Goal: Find specific page/section: Find specific page/section

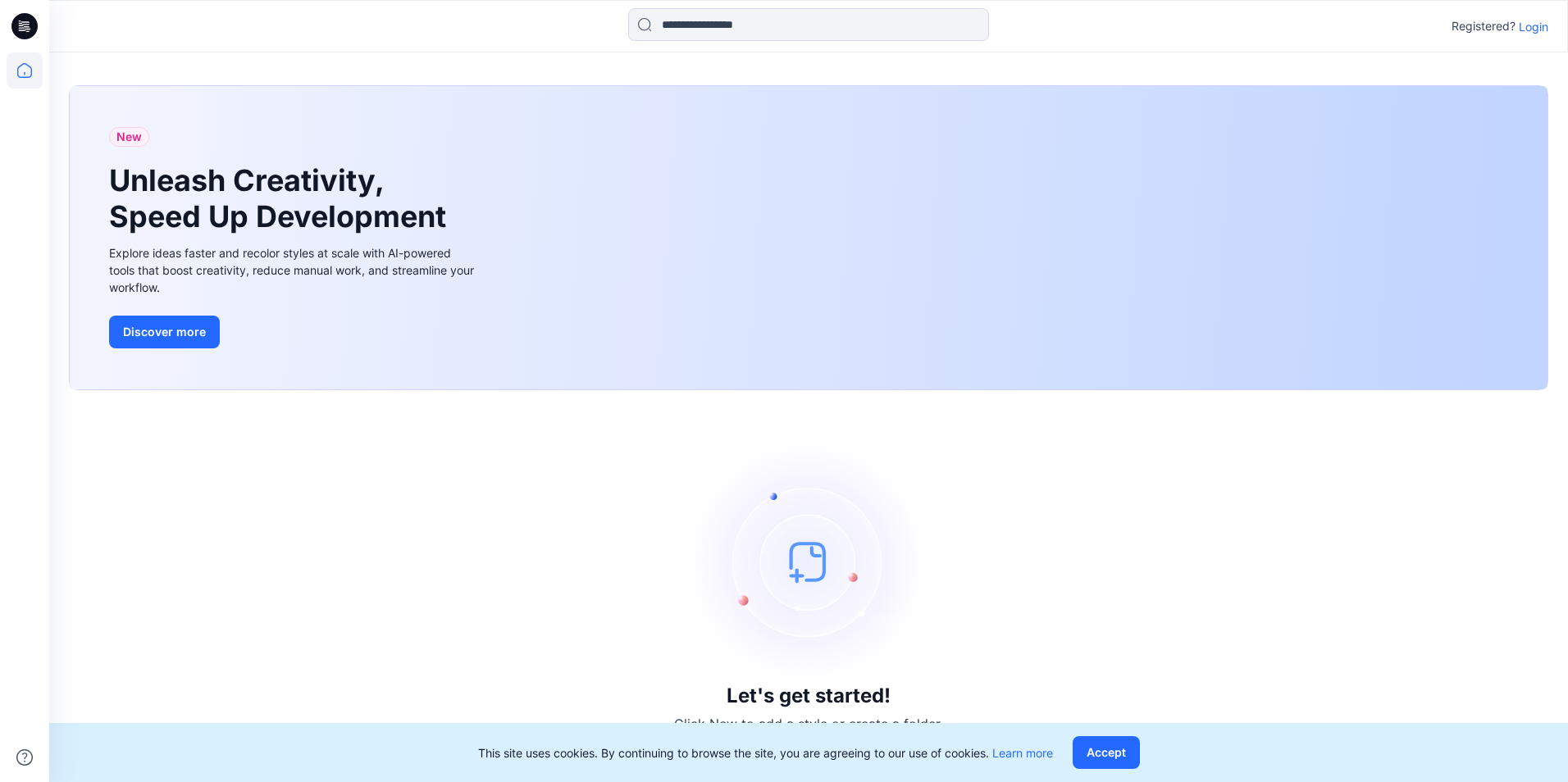
click at [1536, 27] on p "Login" at bounding box center [1533, 27] width 29 height 17
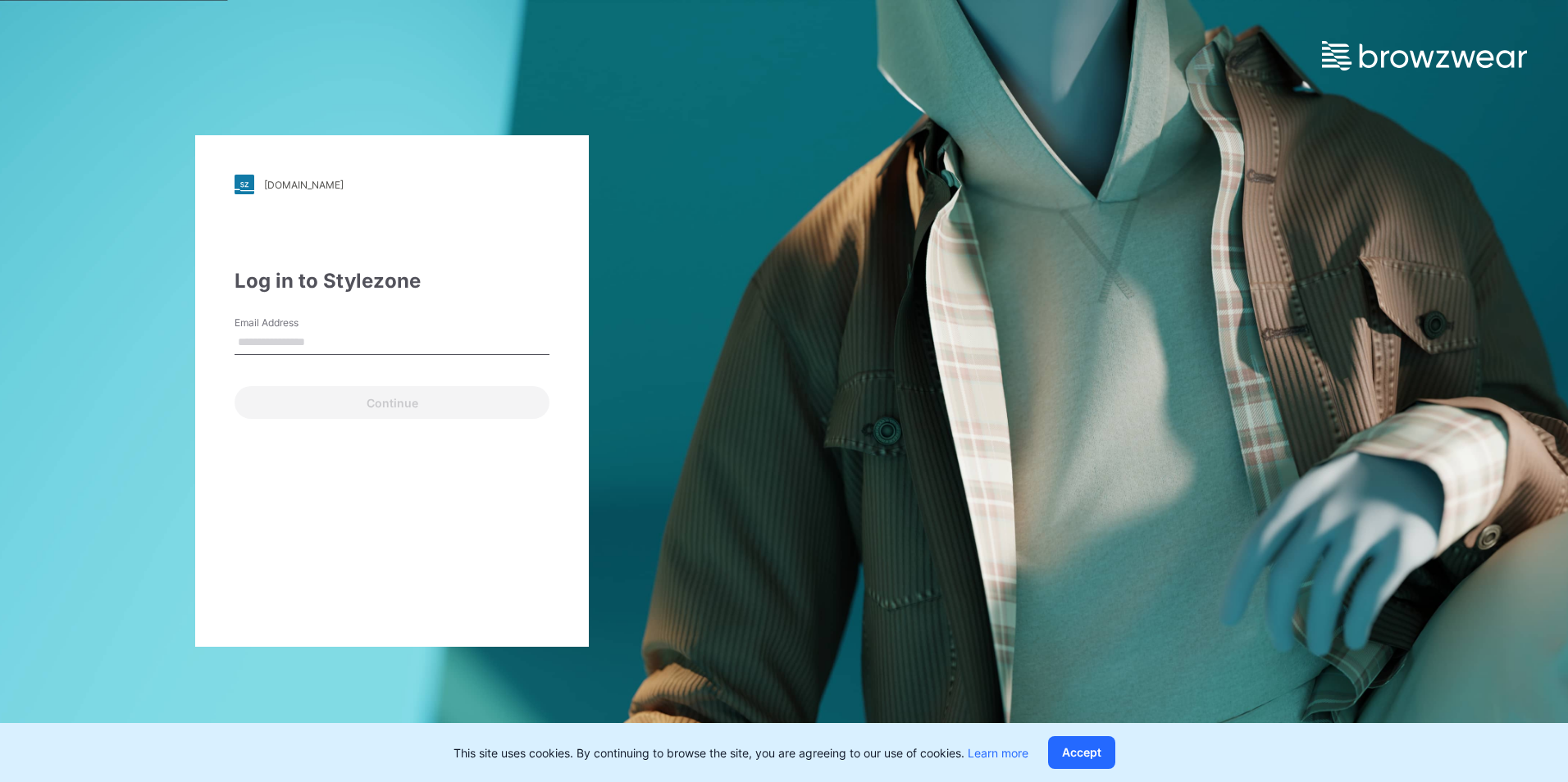
click at [303, 336] on input "Email Address" at bounding box center [392, 342] width 315 height 25
type input "**********"
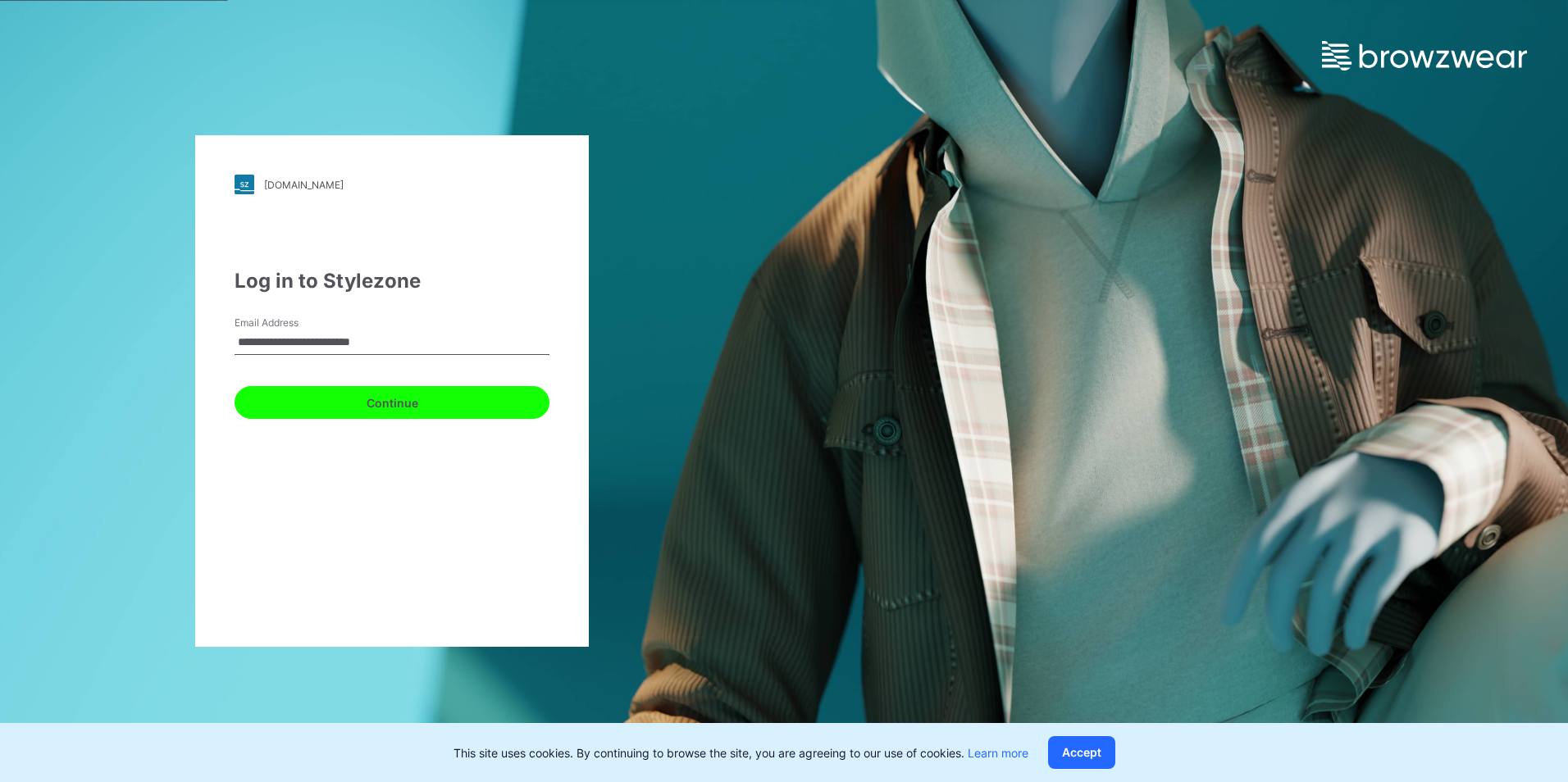
click at [337, 400] on button "Continue" at bounding box center [392, 402] width 315 height 33
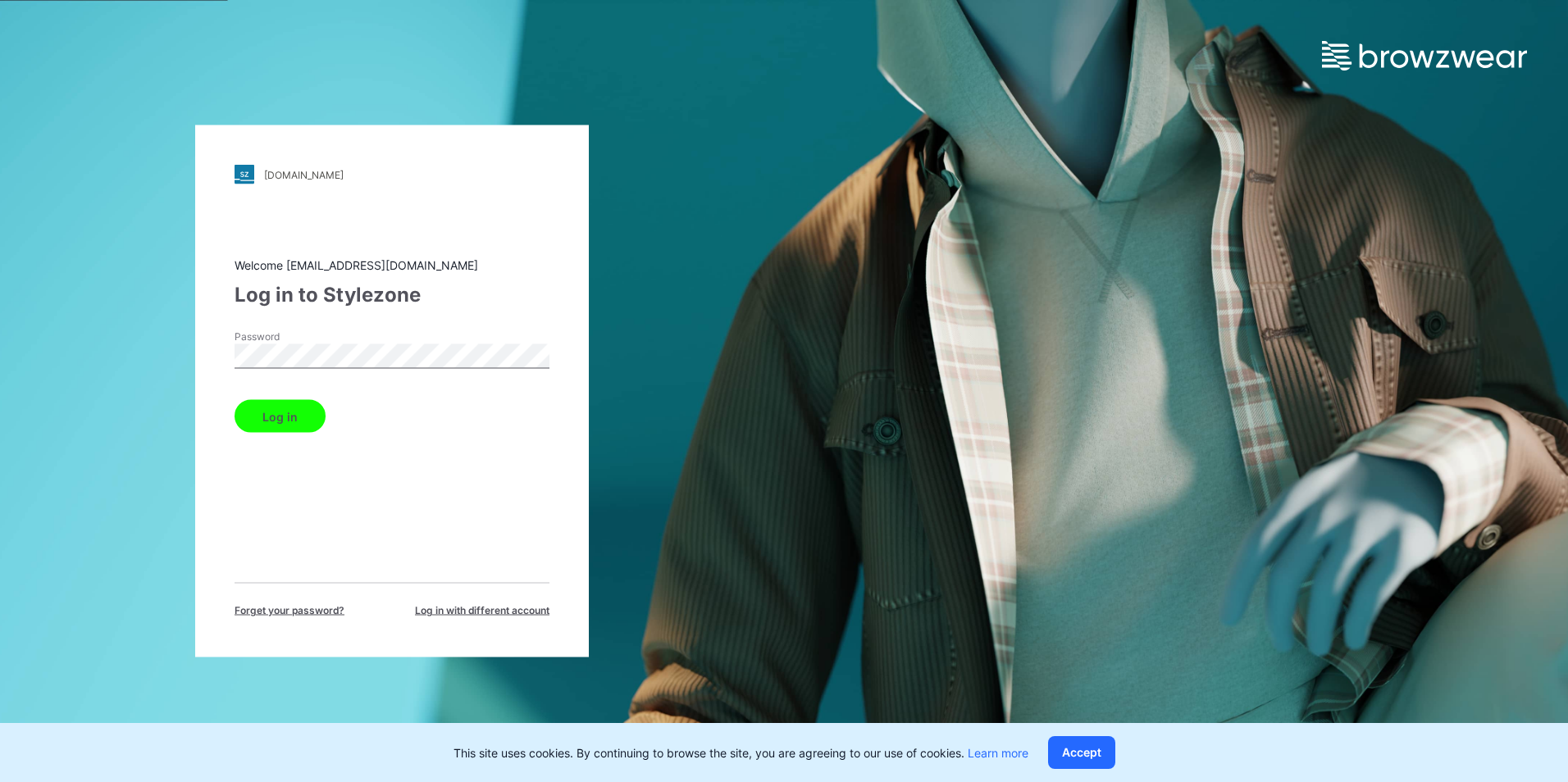
click at [235, 400] on button "Log in" at bounding box center [280, 417] width 91 height 33
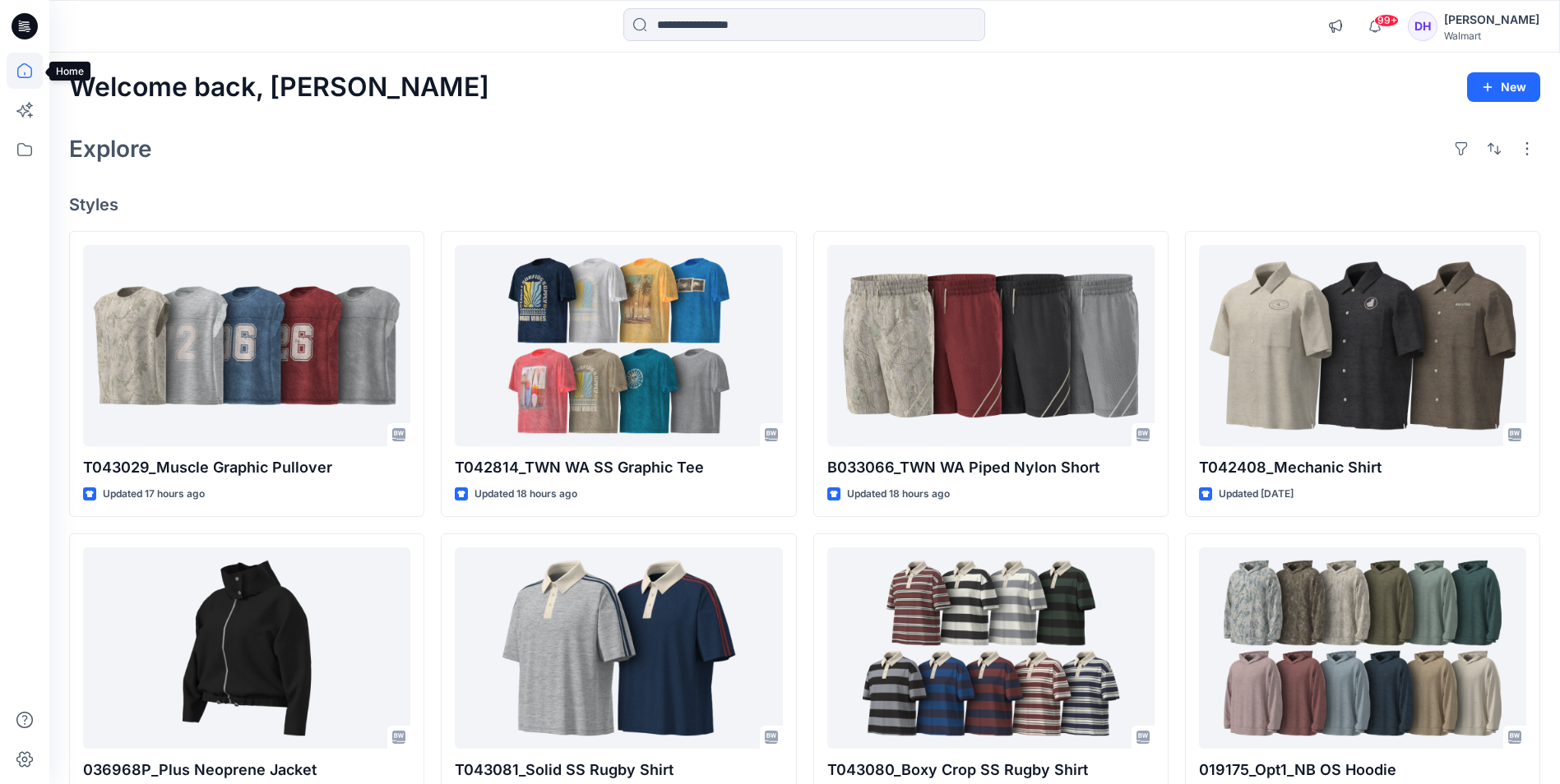
click at [23, 72] on icon at bounding box center [25, 70] width 36 height 36
click at [20, 144] on icon at bounding box center [25, 150] width 36 height 36
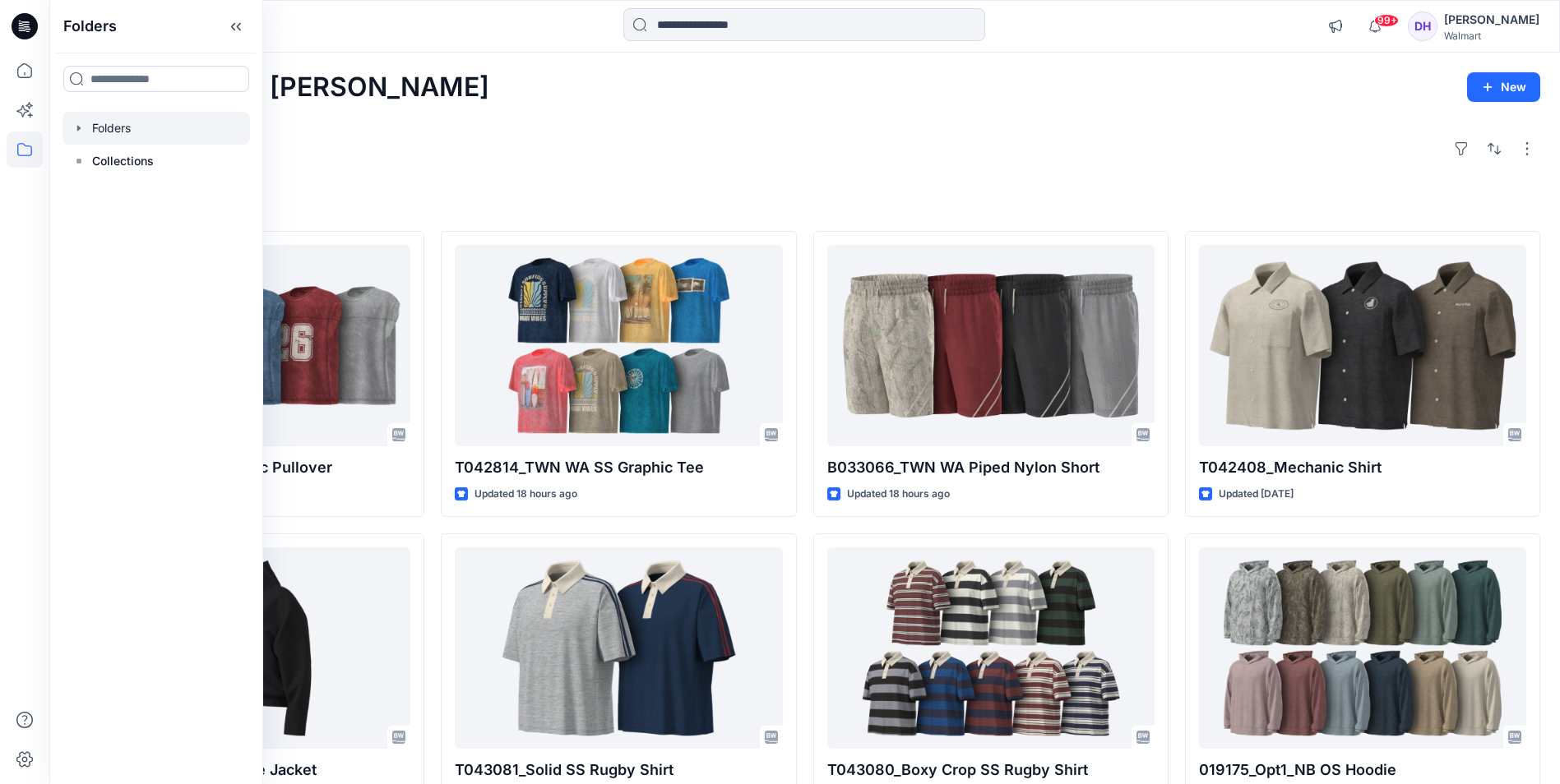
click at [119, 122] on div at bounding box center [157, 128] width 187 height 33
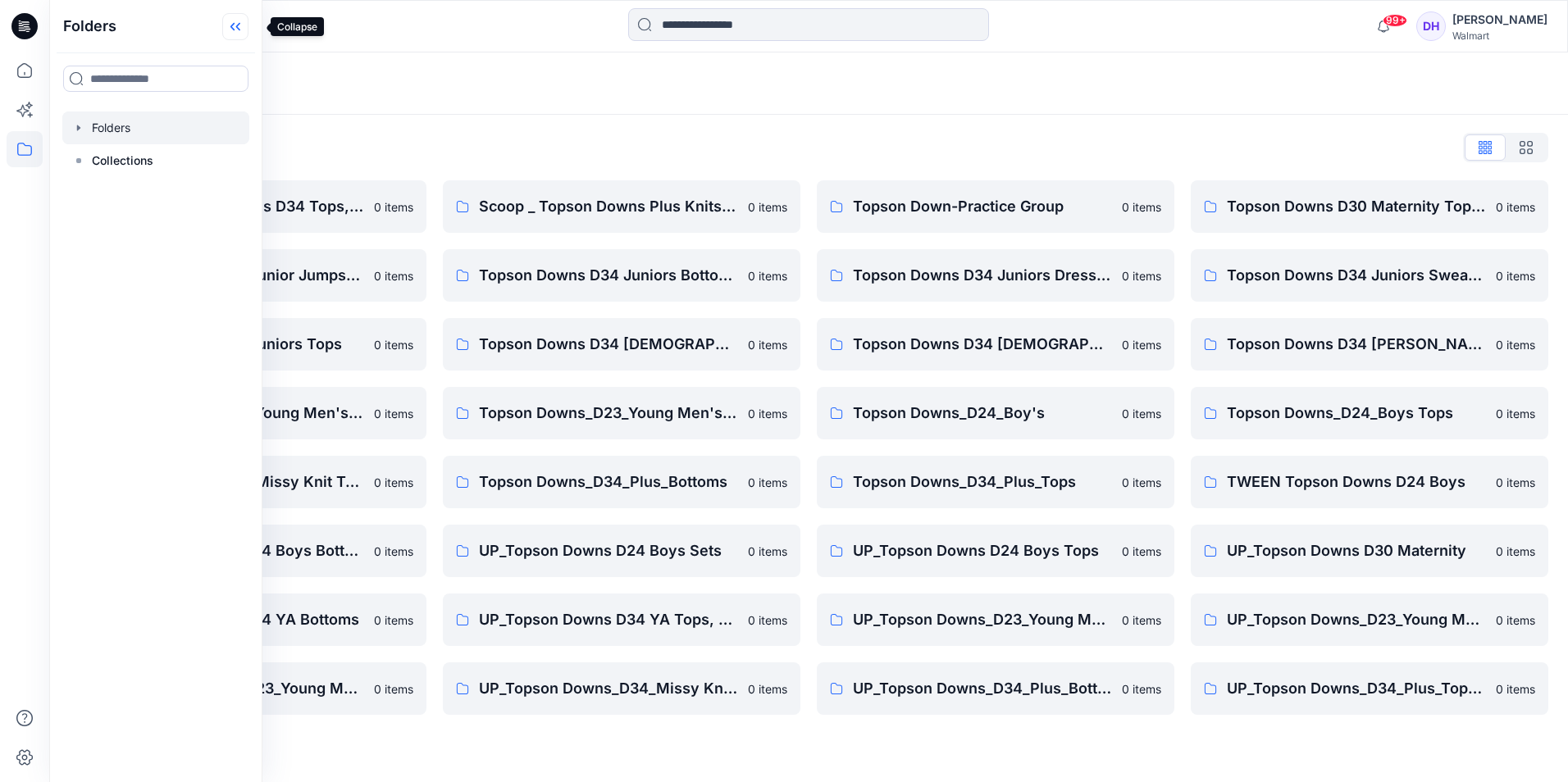
click at [247, 20] on icon at bounding box center [235, 27] width 27 height 27
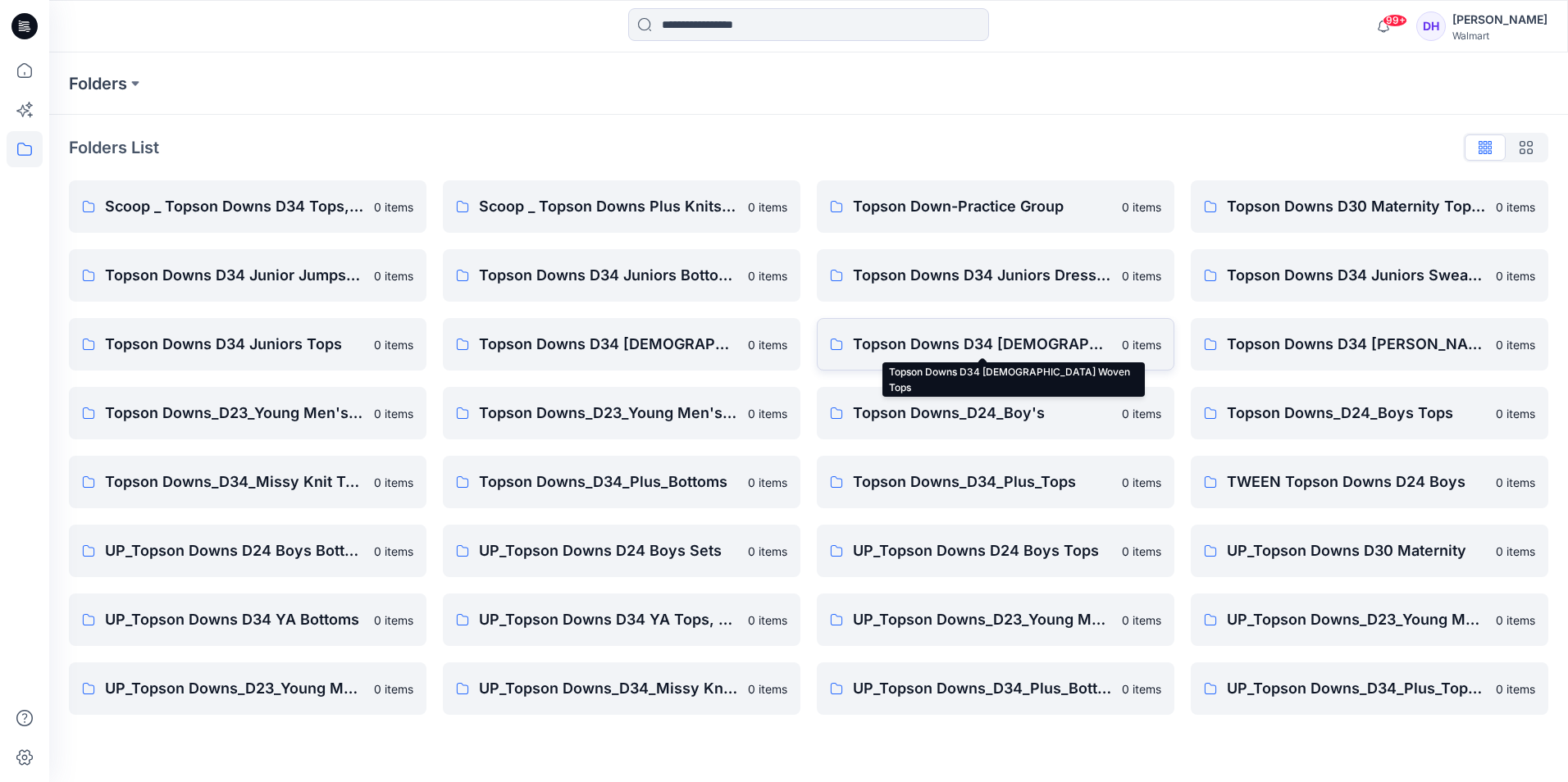
click at [965, 340] on p "Topson Downs D34 [DEMOGRAPHIC_DATA] Woven Tops" at bounding box center [982, 344] width 259 height 23
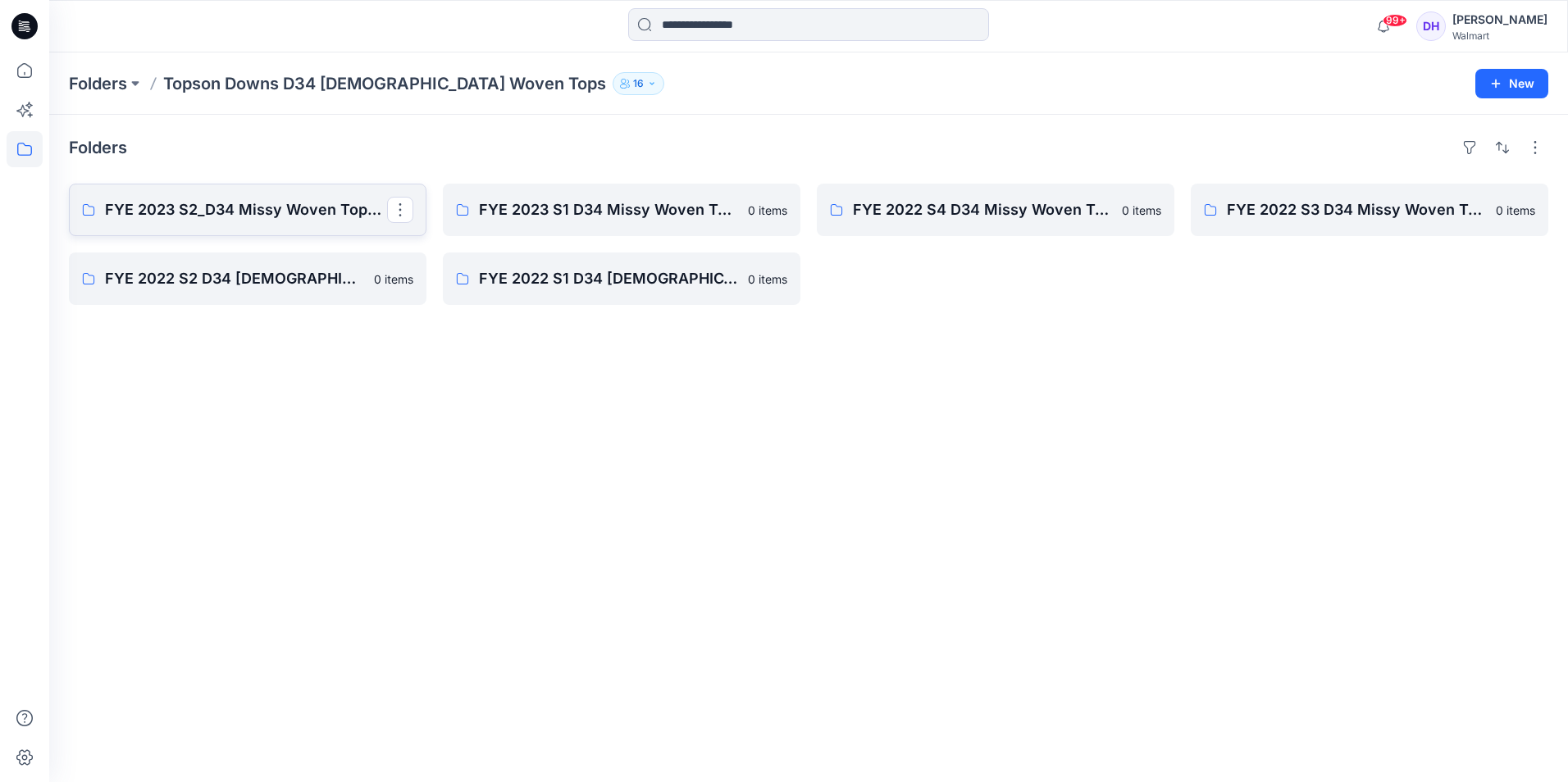
click at [320, 205] on p "FYE 2023 S2_D34 Missy Woven Tops - Topson Downs" at bounding box center [245, 209] width 282 height 23
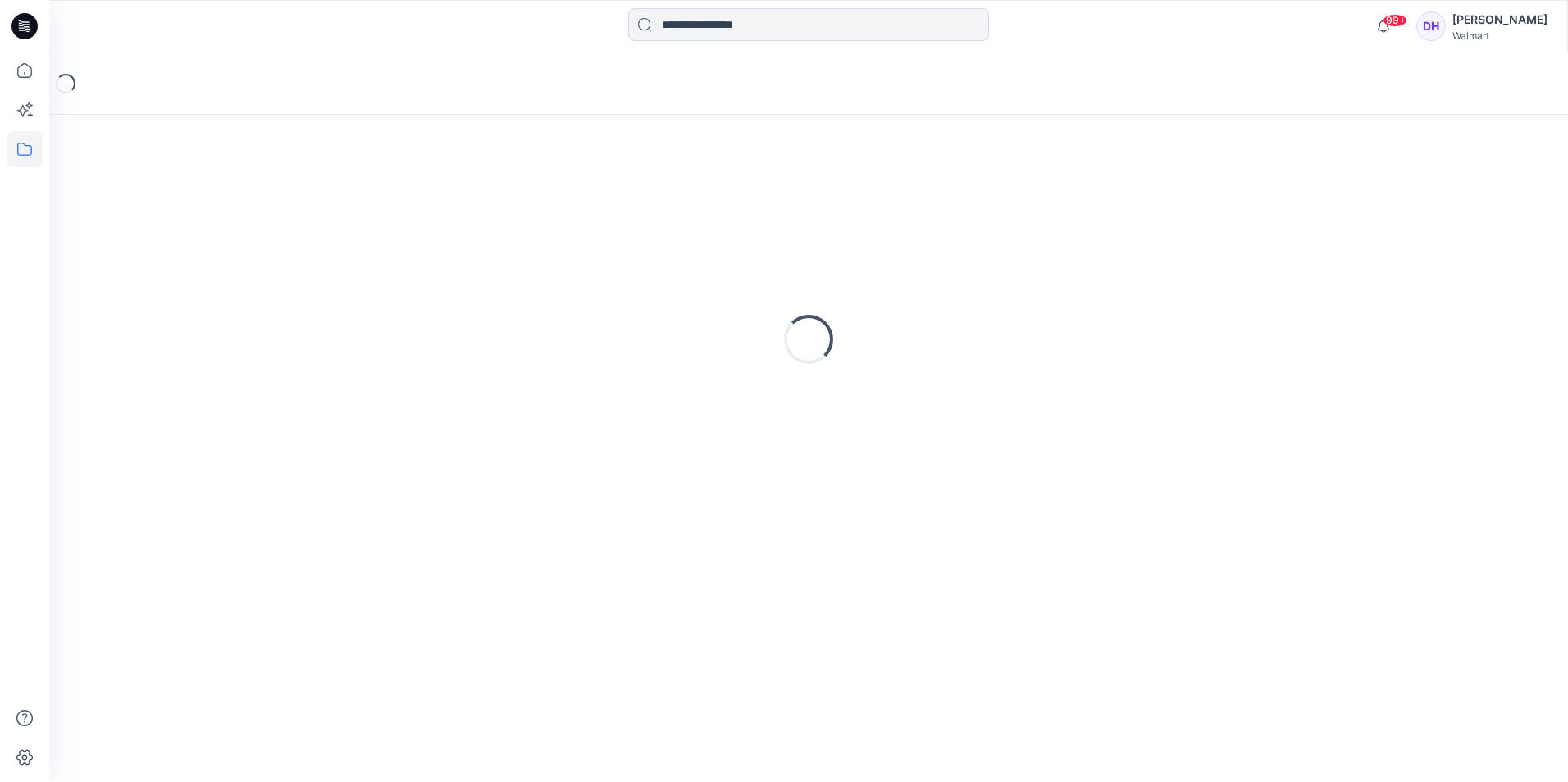
click at [320, 205] on div "Loading..." at bounding box center [808, 340] width 1479 height 410
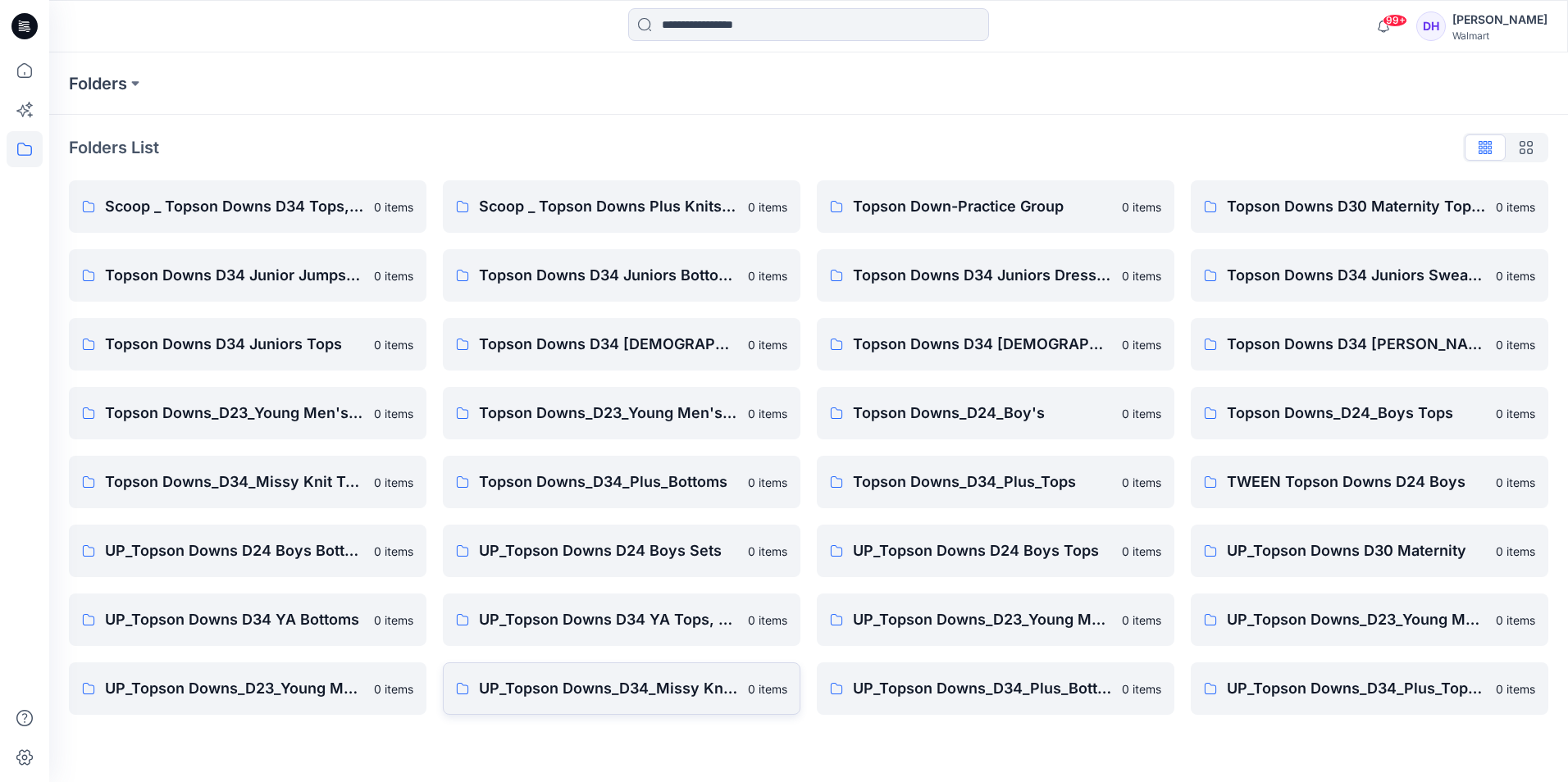
click at [742, 710] on link "UP_Topson Downs_D34_Missy Knit Tops 0 items" at bounding box center [621, 689] width 357 height 52
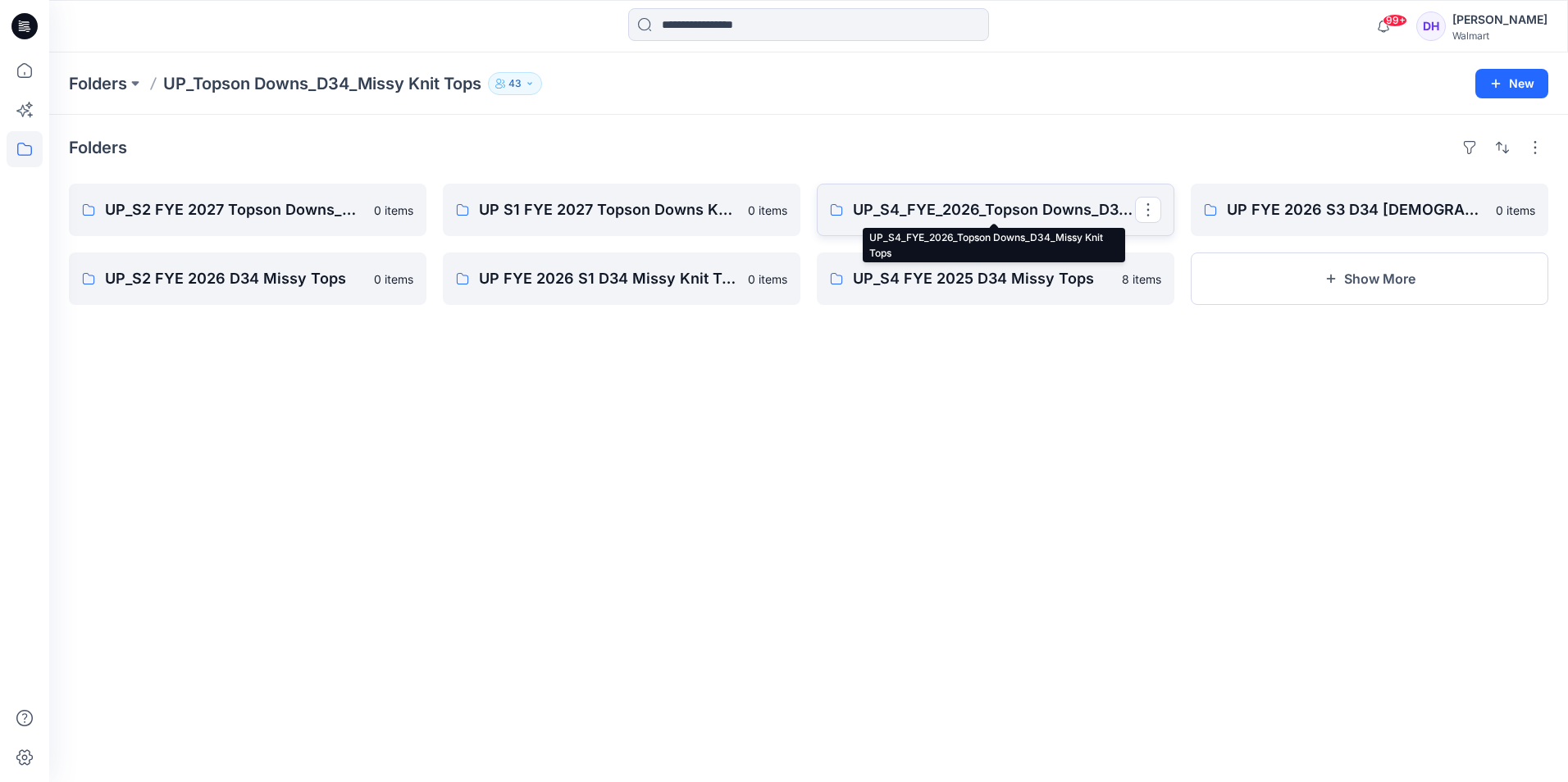
click at [940, 217] on p "UP_S4_FYE_2026_Topson Downs_D34_Missy Knit Tops" at bounding box center [994, 209] width 282 height 23
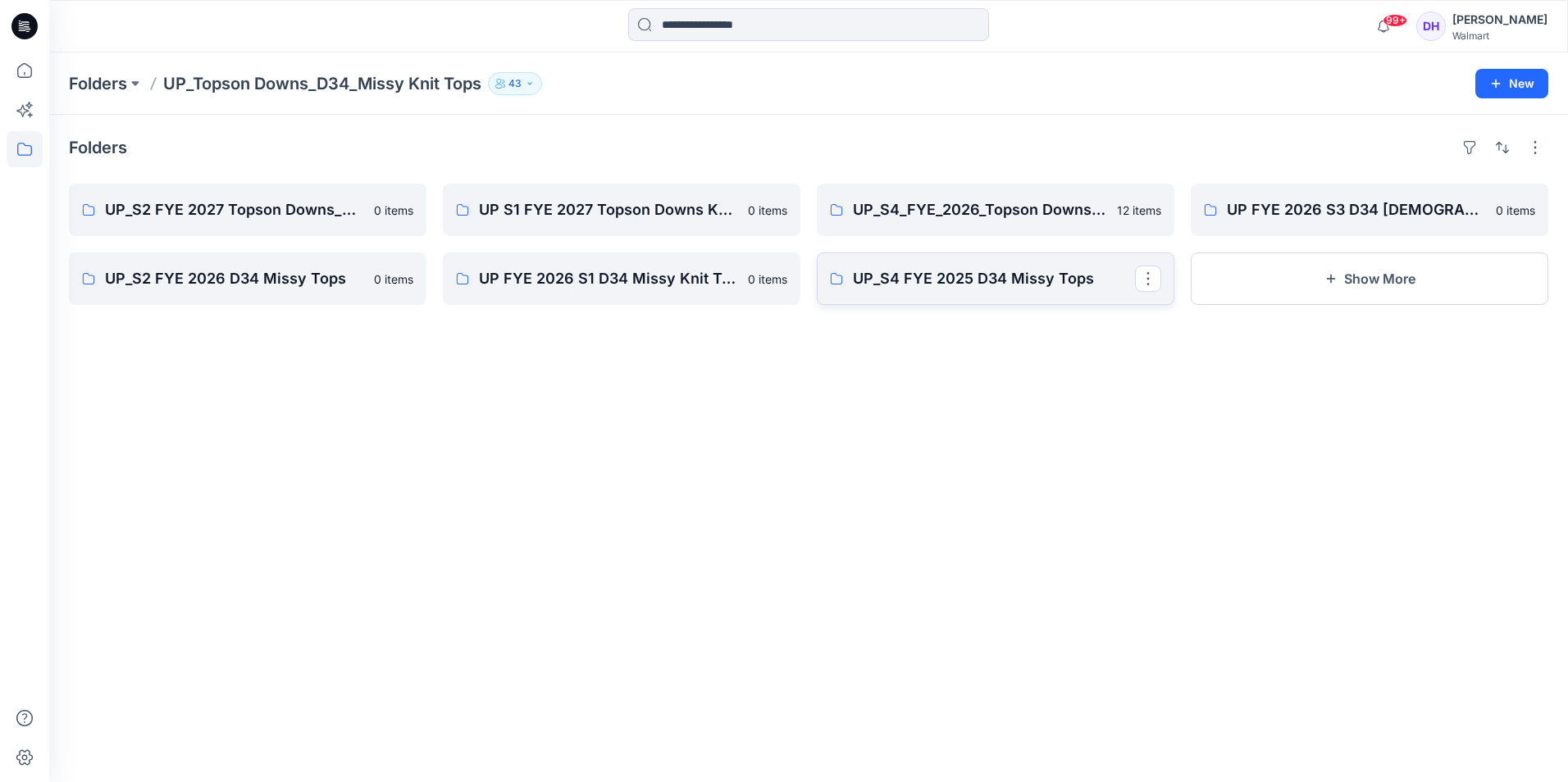
click at [1042, 282] on p "UP_S4 FYE 2025 D34 Missy Tops" at bounding box center [994, 279] width 282 height 23
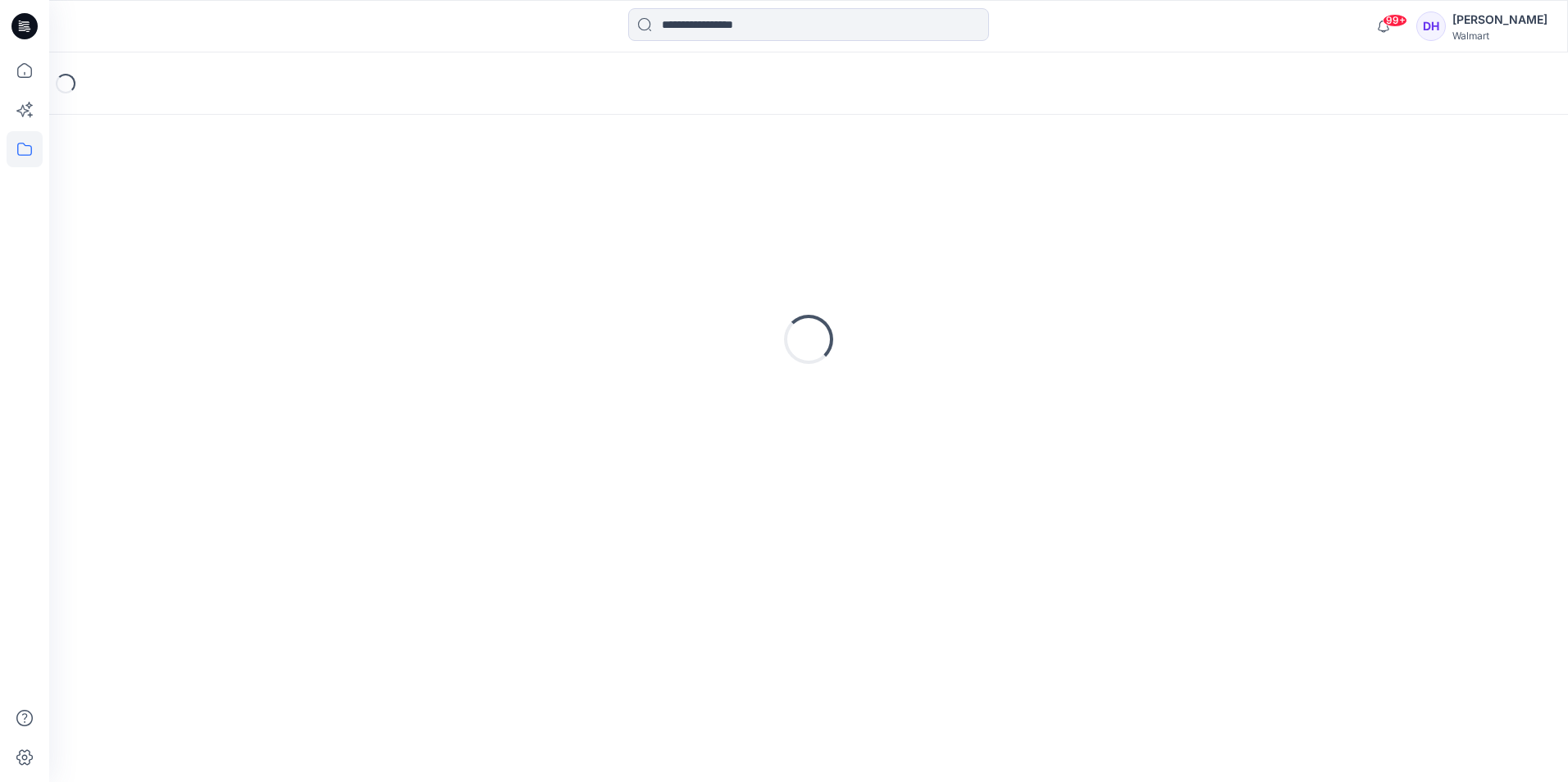
click at [1042, 282] on div "Loading..." at bounding box center [808, 340] width 1479 height 410
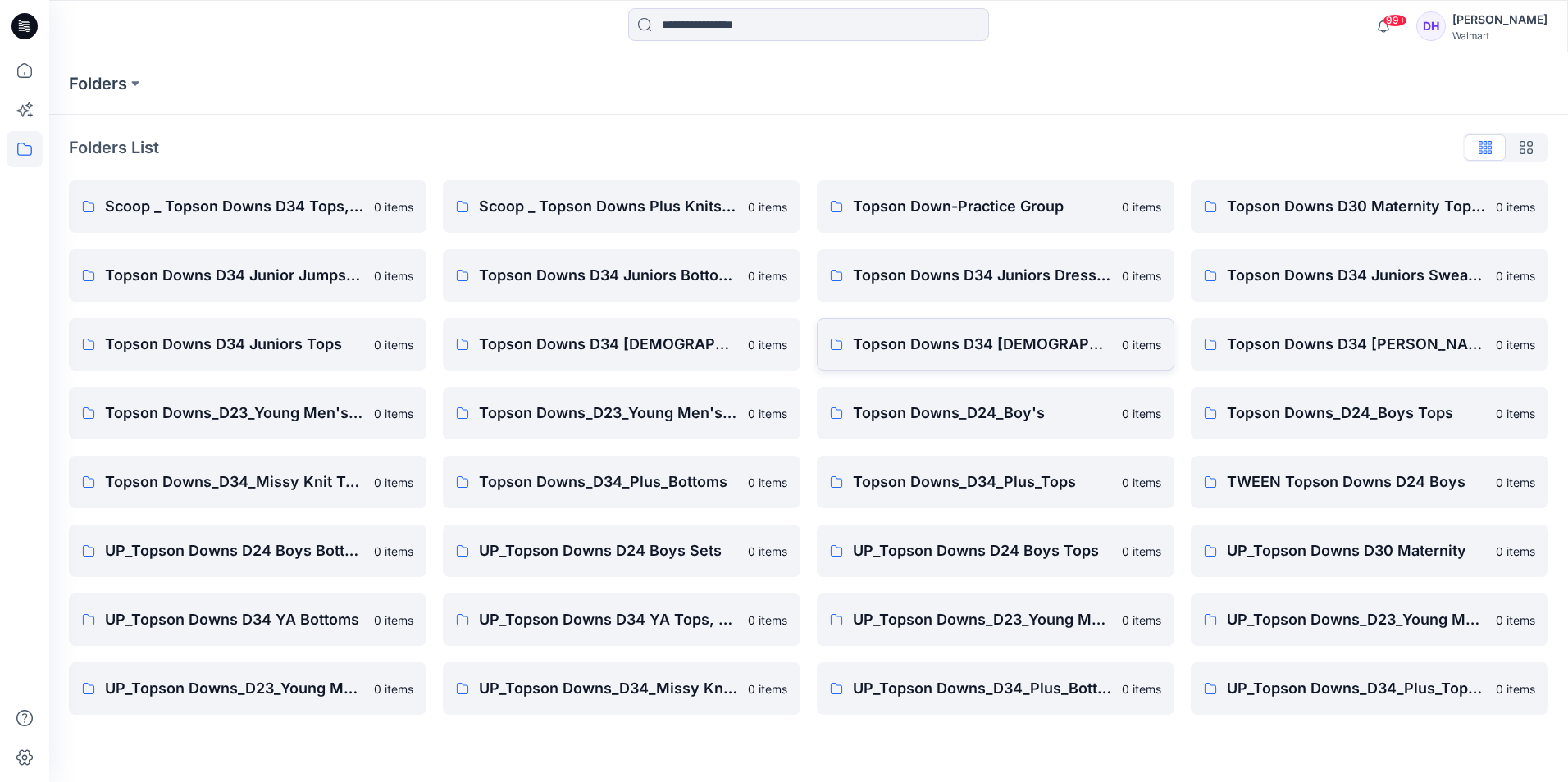
click at [1064, 329] on link "Topson Downs D34 [DEMOGRAPHIC_DATA] Woven Tops 0 items" at bounding box center [995, 344] width 357 height 52
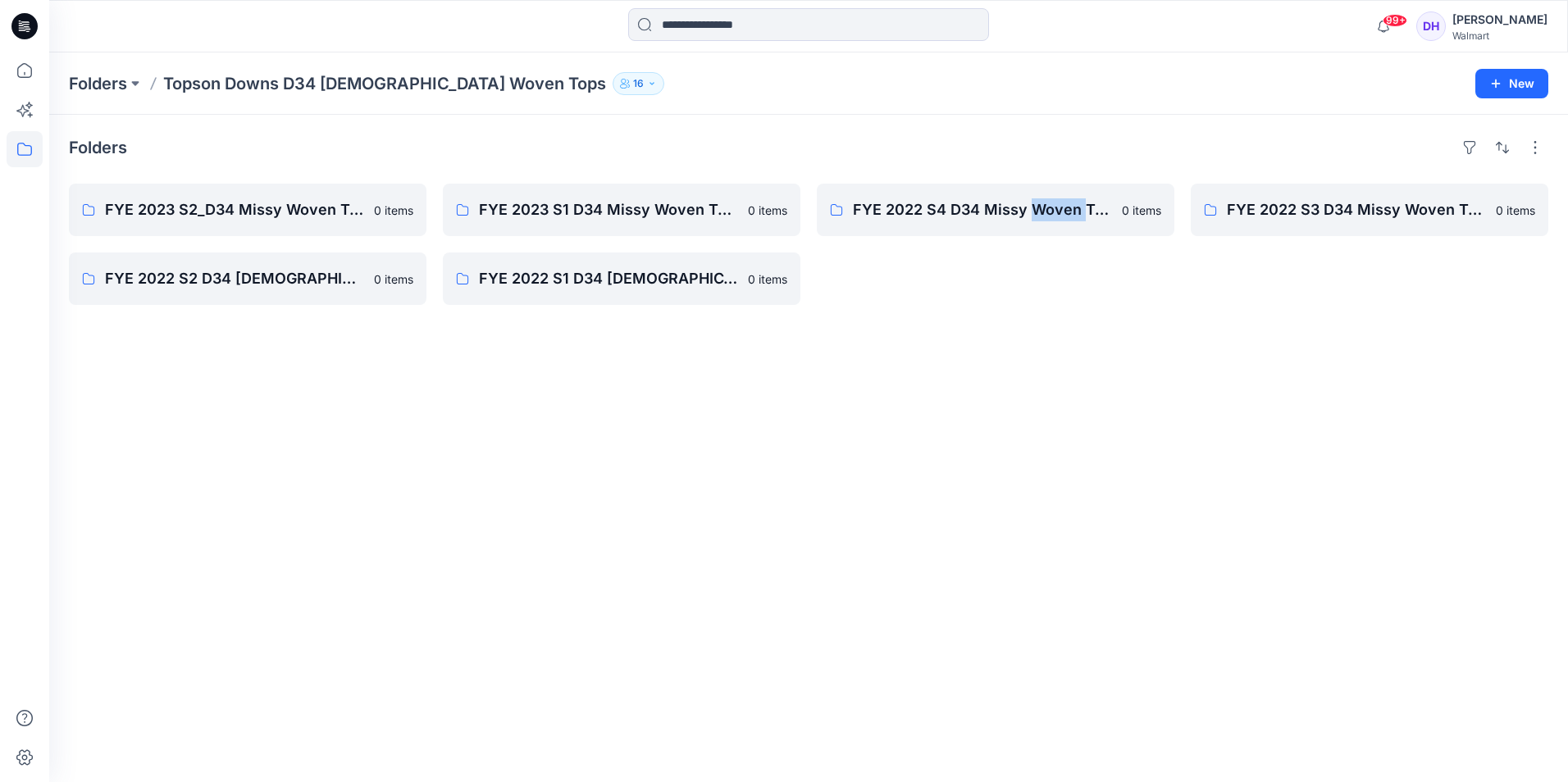
click at [1064, 329] on div "Folders FYE 2023 S2_D34 Missy Woven Tops - Topson Downs 0 items FYE 2022 S2 D34…" at bounding box center [808, 448] width 1518 height 667
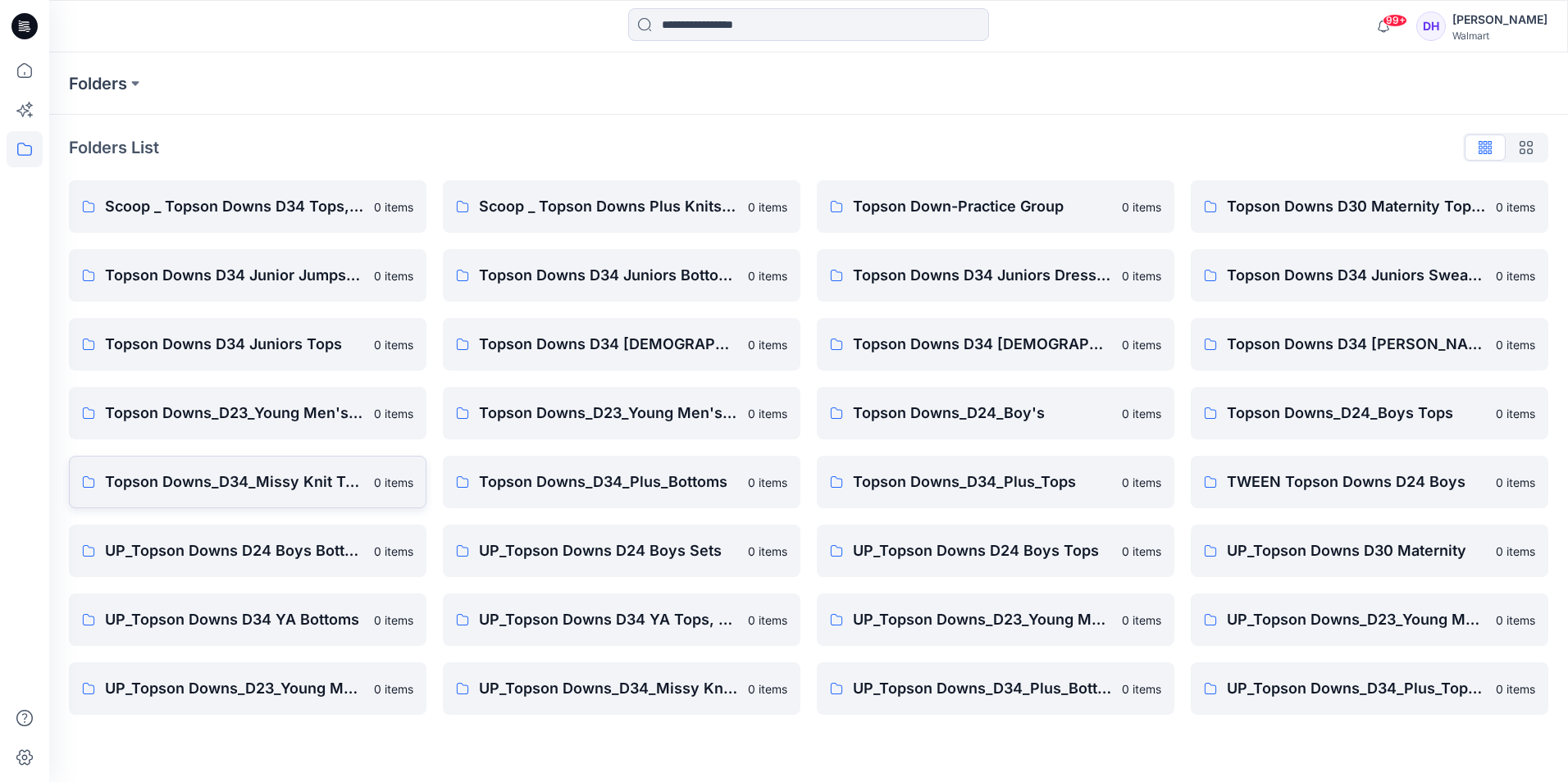
click at [276, 466] on link "Topson Downs_D34_Missy Knit Tops 0 items" at bounding box center [247, 482] width 357 height 52
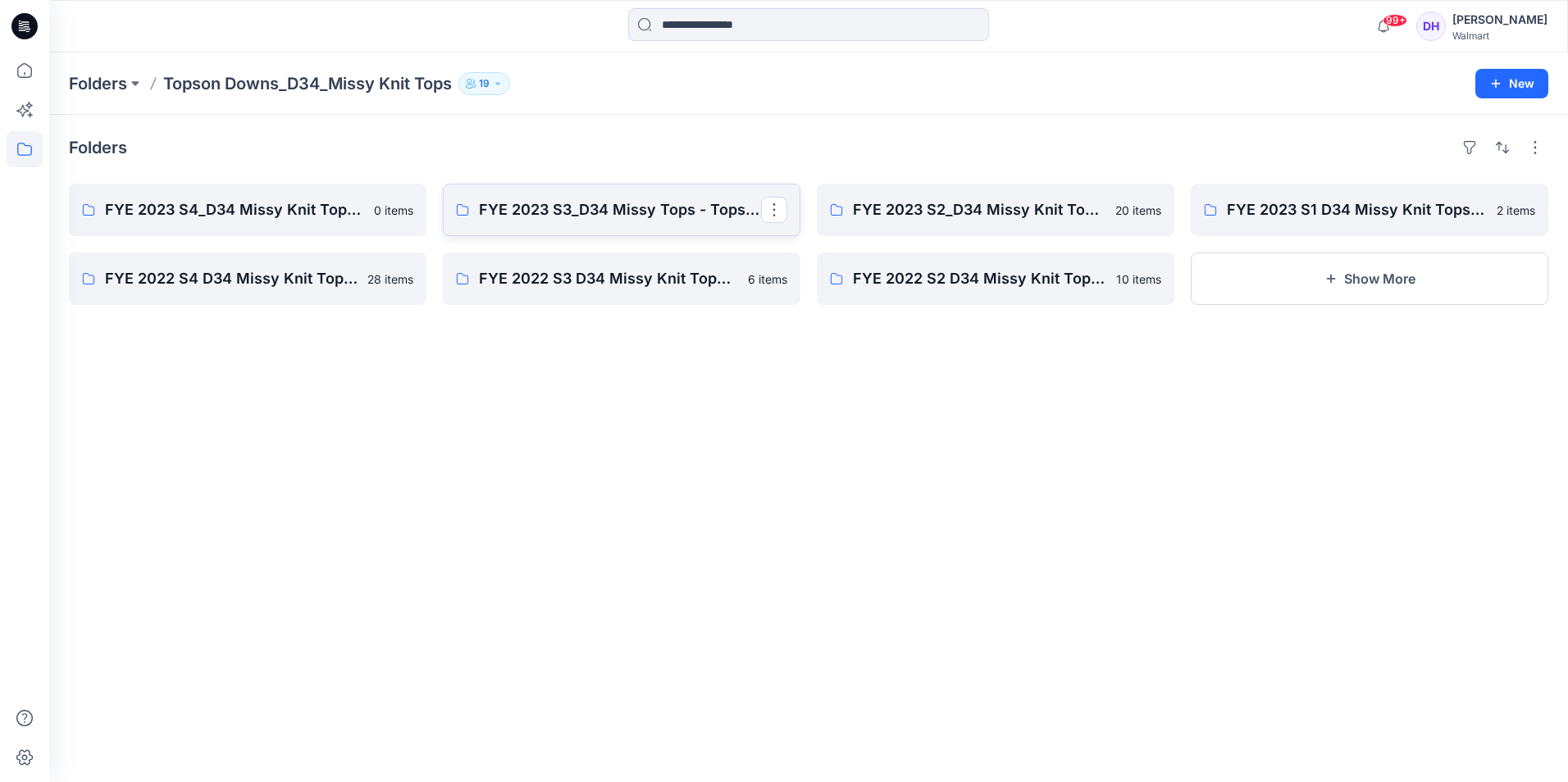
click at [683, 225] on link "FYE 2023 S3_D34 Missy Tops - Topson" at bounding box center [621, 209] width 357 height 52
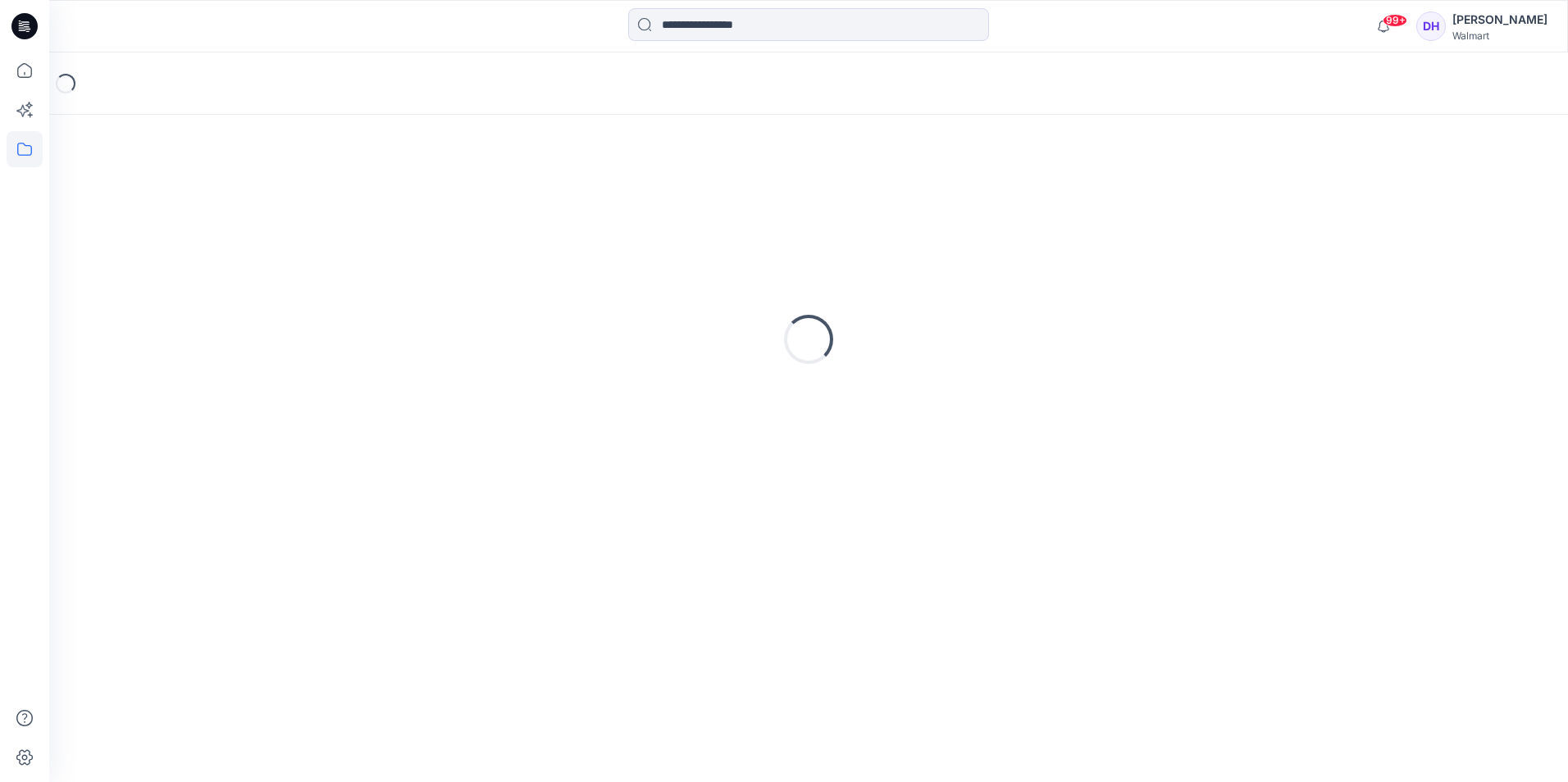
click at [683, 225] on div "Loading..." at bounding box center [808, 340] width 1479 height 410
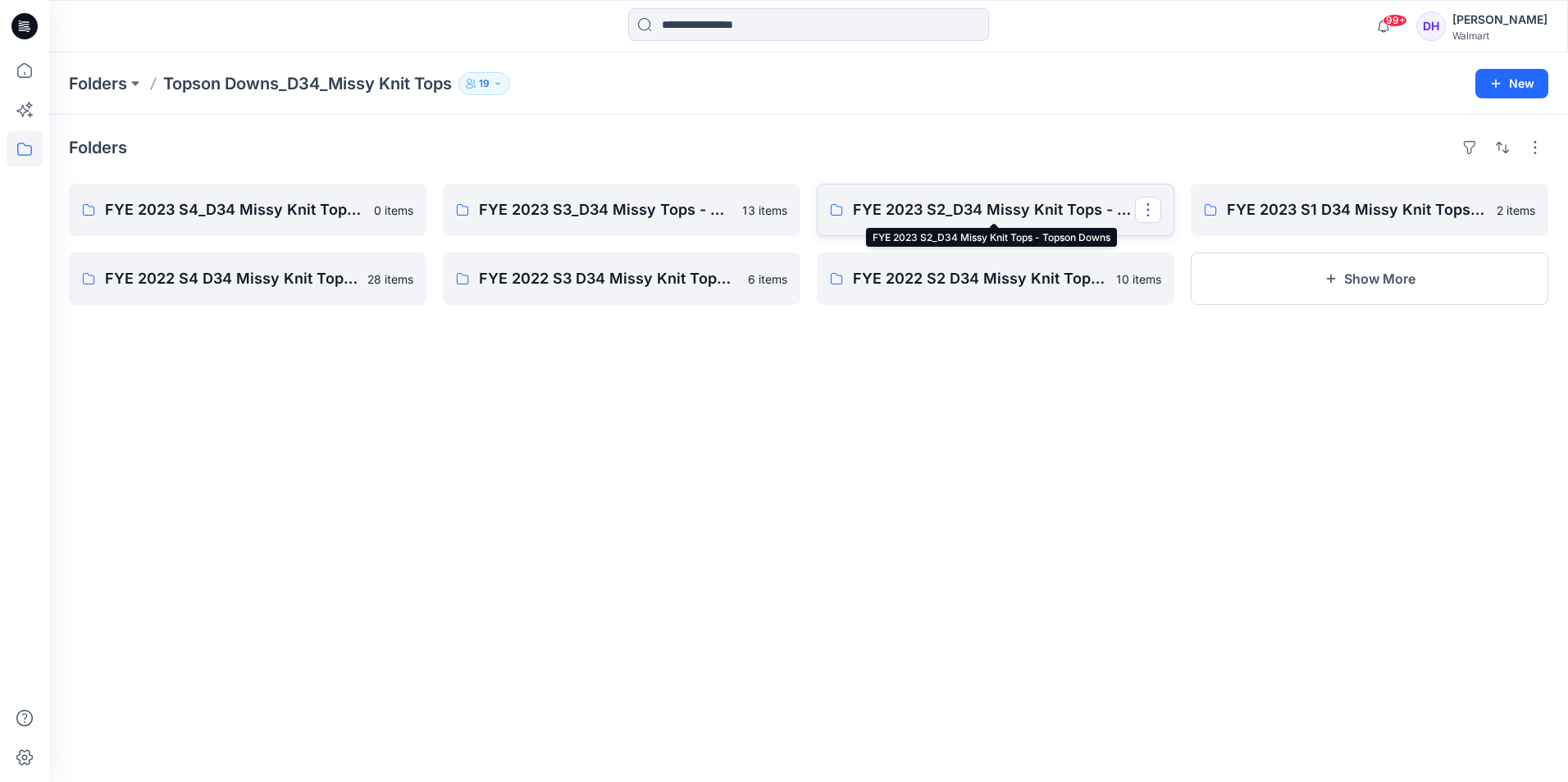
click at [1017, 215] on p "FYE 2023 S2_D34 Missy Knit Tops - Topson Downs" at bounding box center [994, 209] width 282 height 23
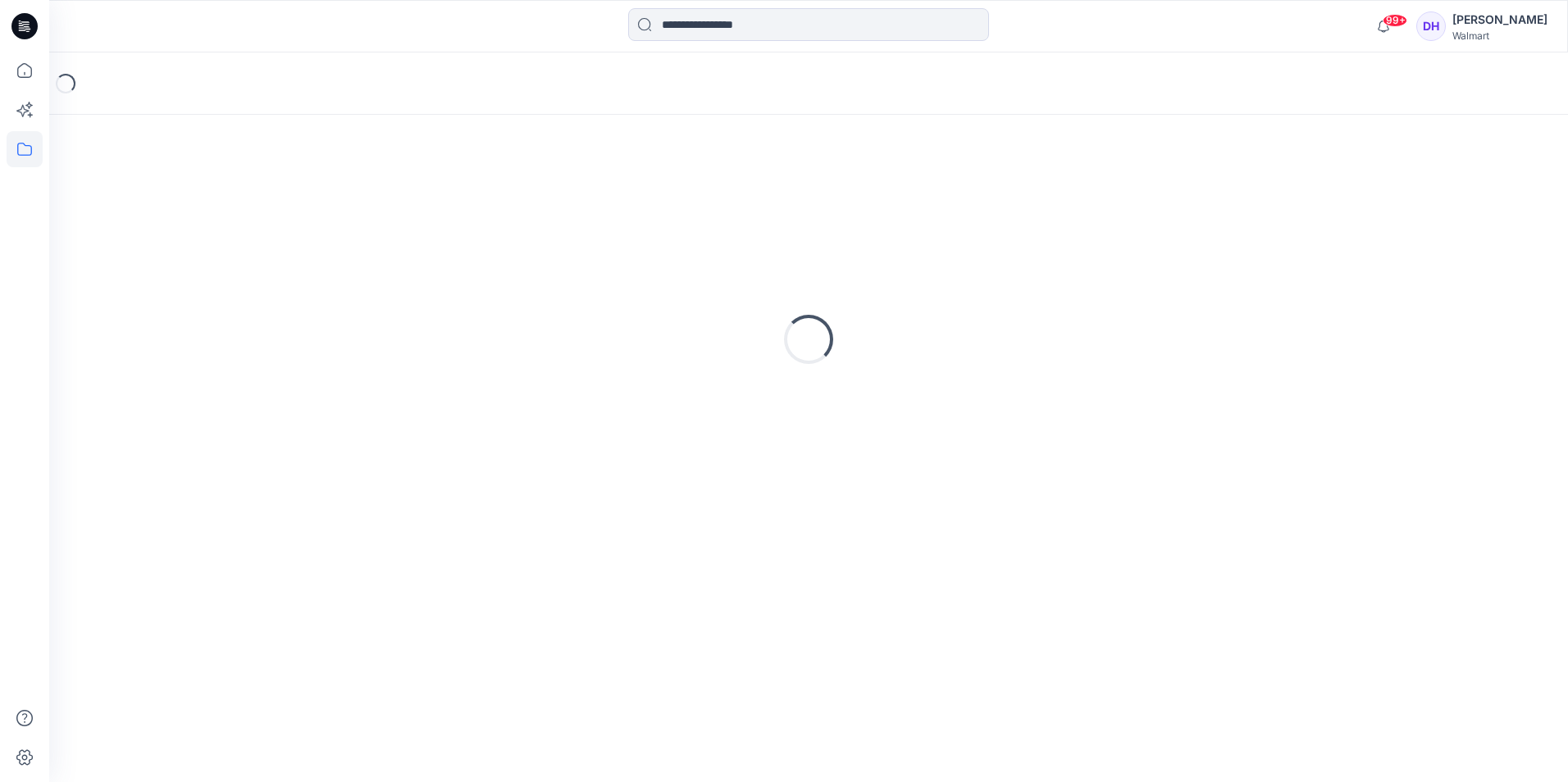
click at [1017, 215] on div "Loading..." at bounding box center [808, 340] width 1479 height 410
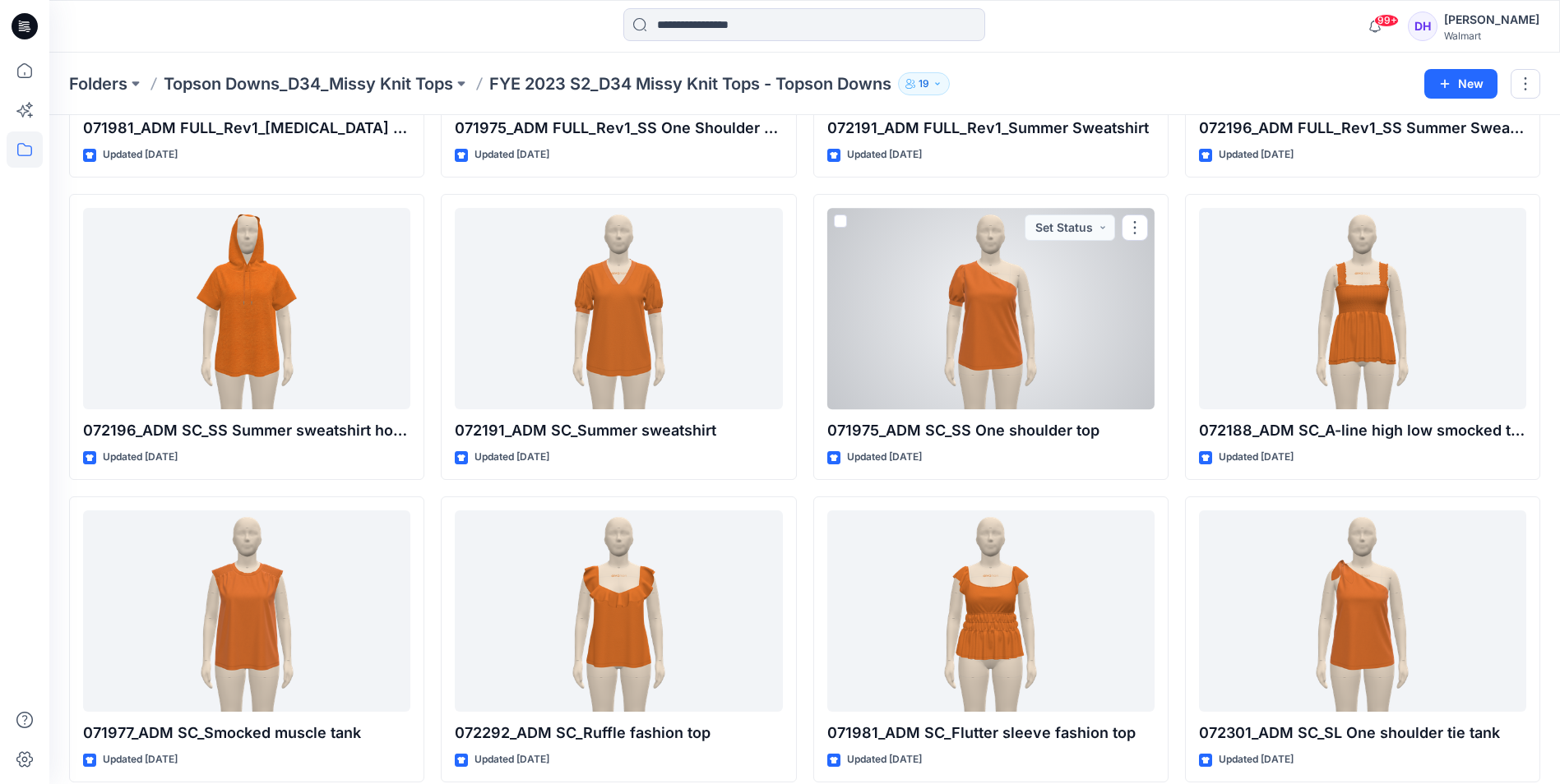
scroll to position [916, 0]
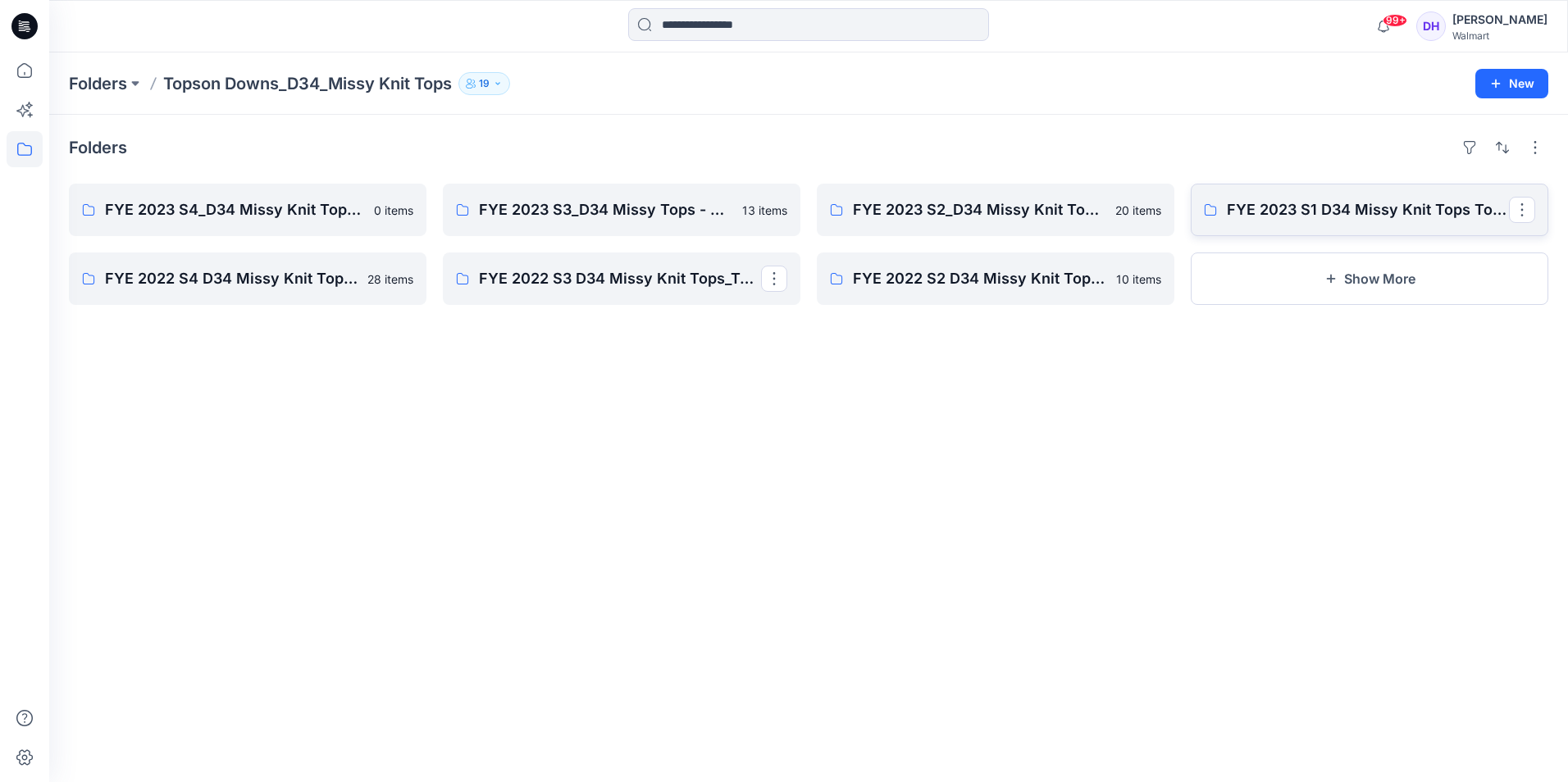
click at [1294, 194] on link "FYE 2023 S1 D34 Missy Knit Tops Topson Downs" at bounding box center [1369, 209] width 357 height 52
click at [323, 295] on link "FYE 2022 S4 D34 Missy Knit Tops_Topson Downs" at bounding box center [247, 279] width 357 height 52
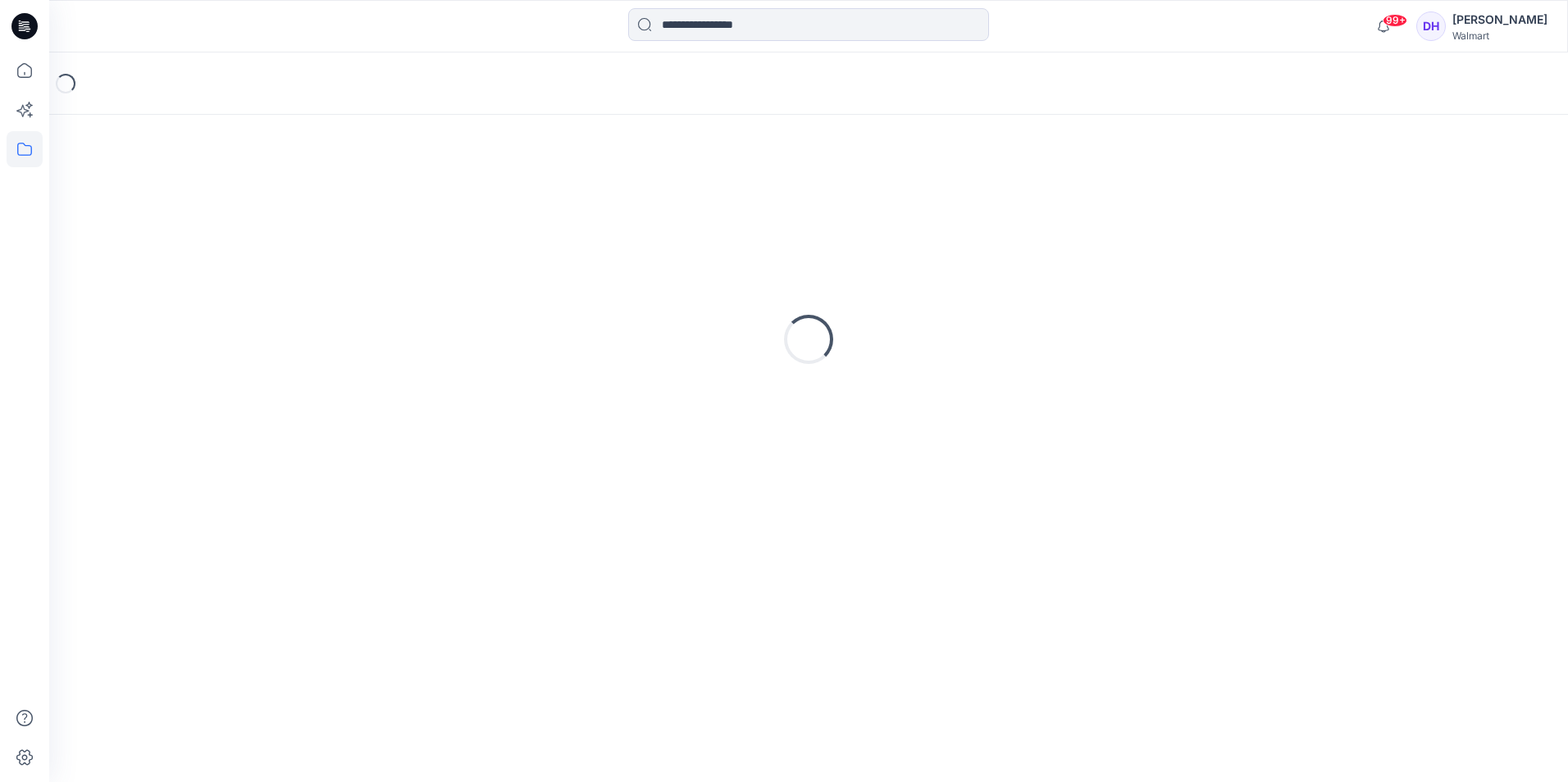
click at [323, 295] on div "Loading..." at bounding box center [808, 340] width 1479 height 410
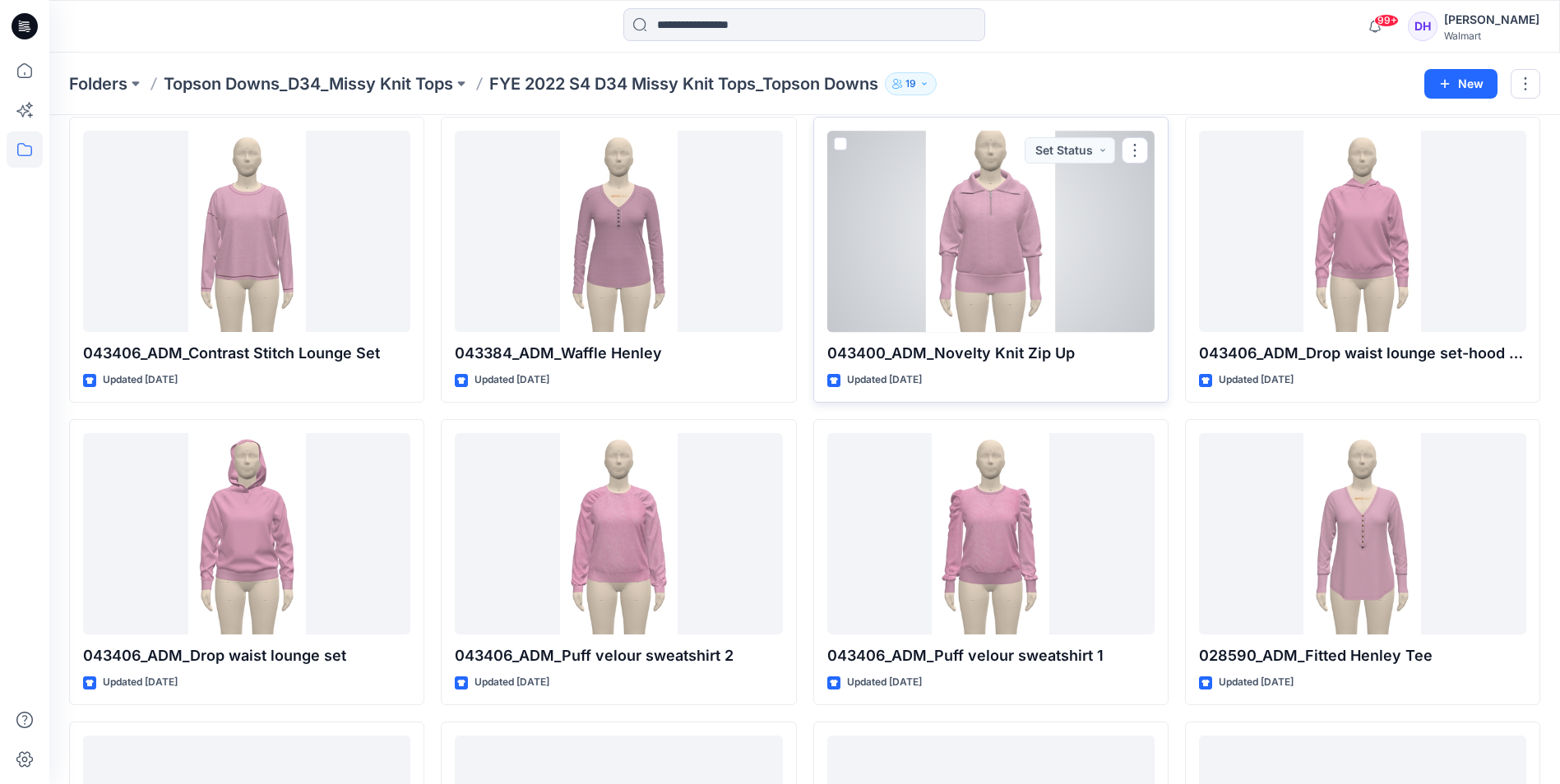
scroll to position [1521, 0]
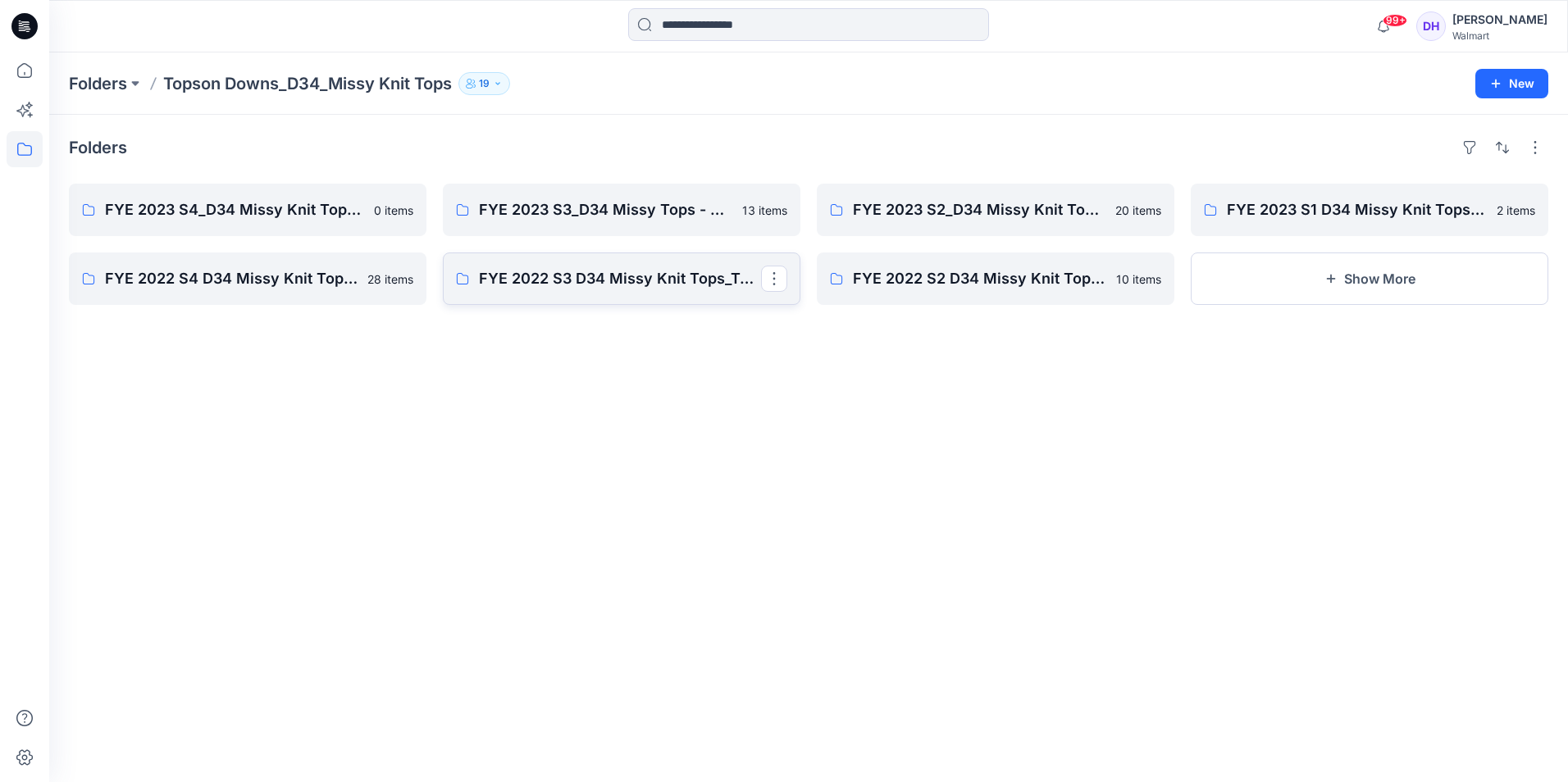
click at [635, 292] on link "FYE 2022 S3 D34 Missy Knit Tops_Topson Downs" at bounding box center [621, 279] width 357 height 52
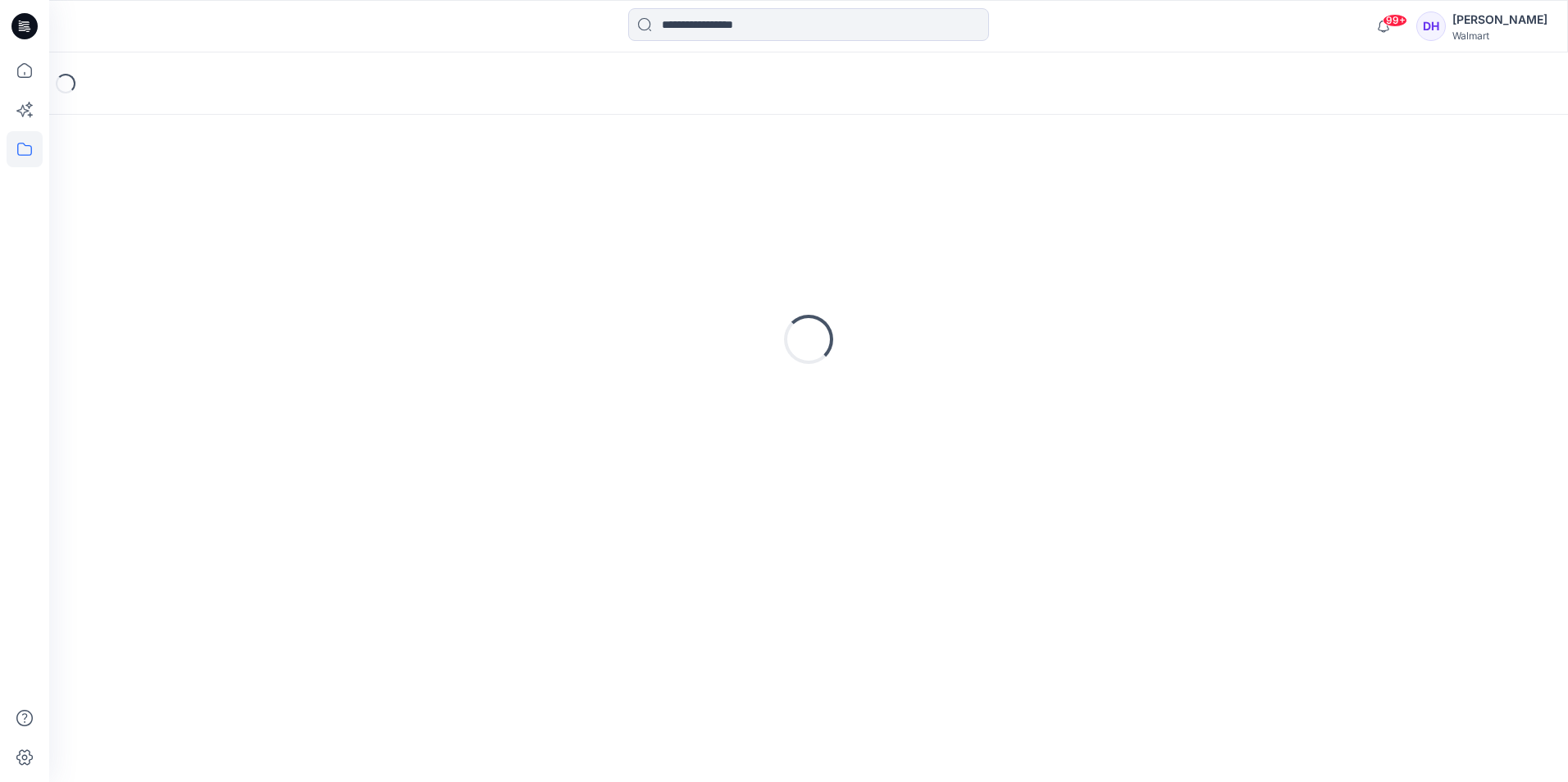
click at [635, 292] on div "Loading..." at bounding box center [808, 340] width 1479 height 410
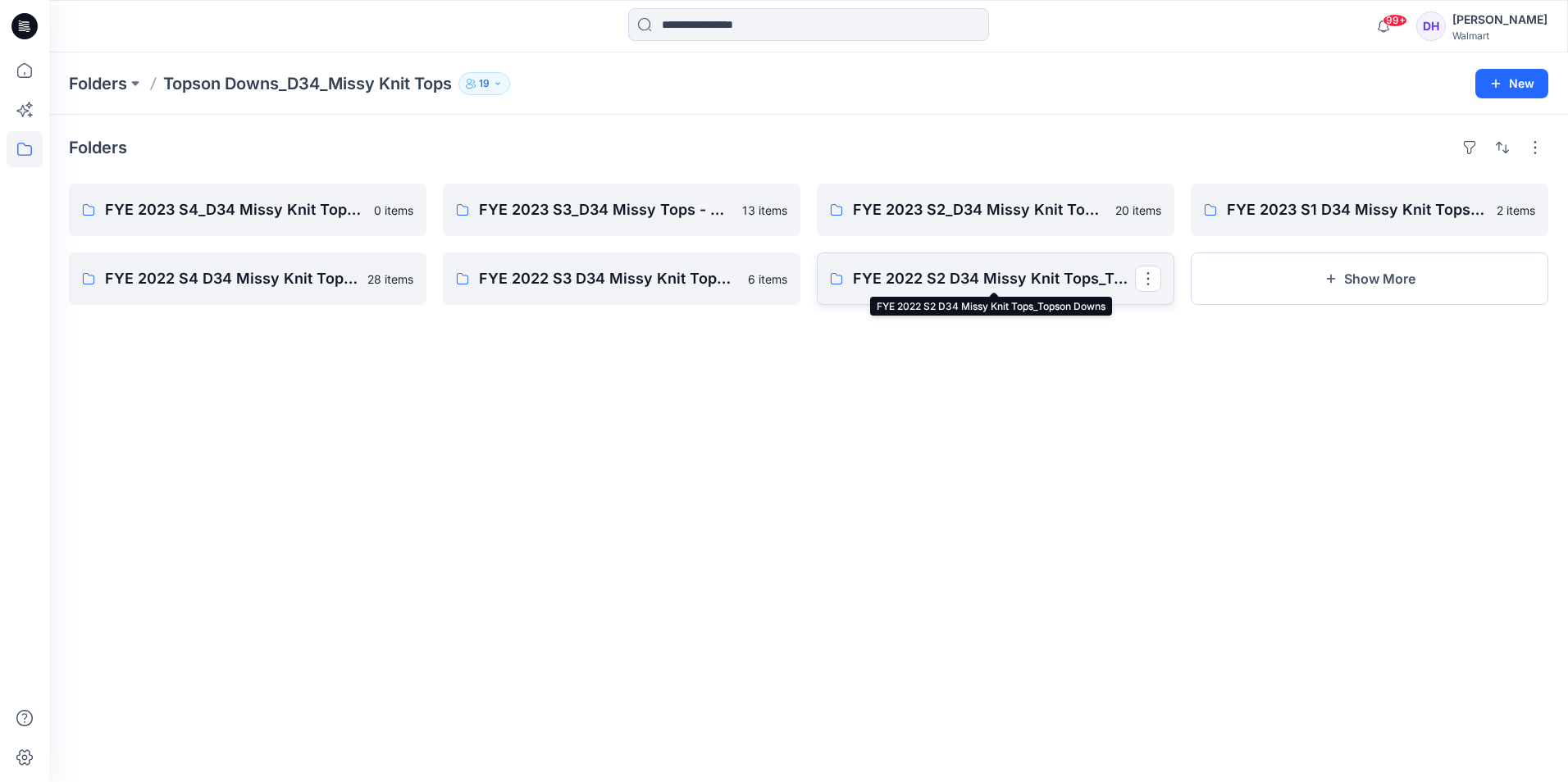
click at [958, 286] on p "FYE 2022 S2 D34 Missy Knit Tops_Topson Downs" at bounding box center [994, 279] width 282 height 23
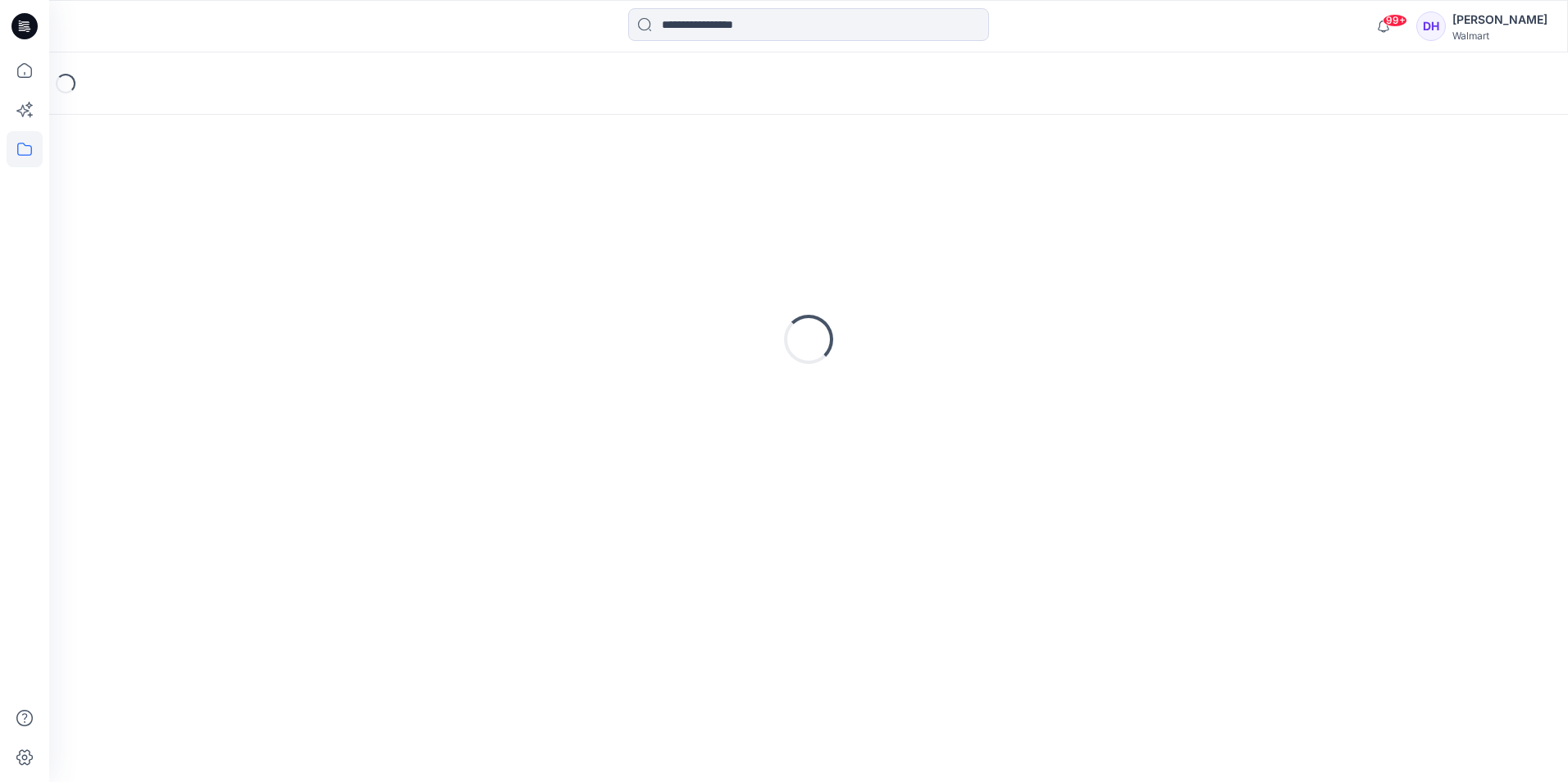
click at [958, 286] on div "Loading..." at bounding box center [808, 340] width 1479 height 410
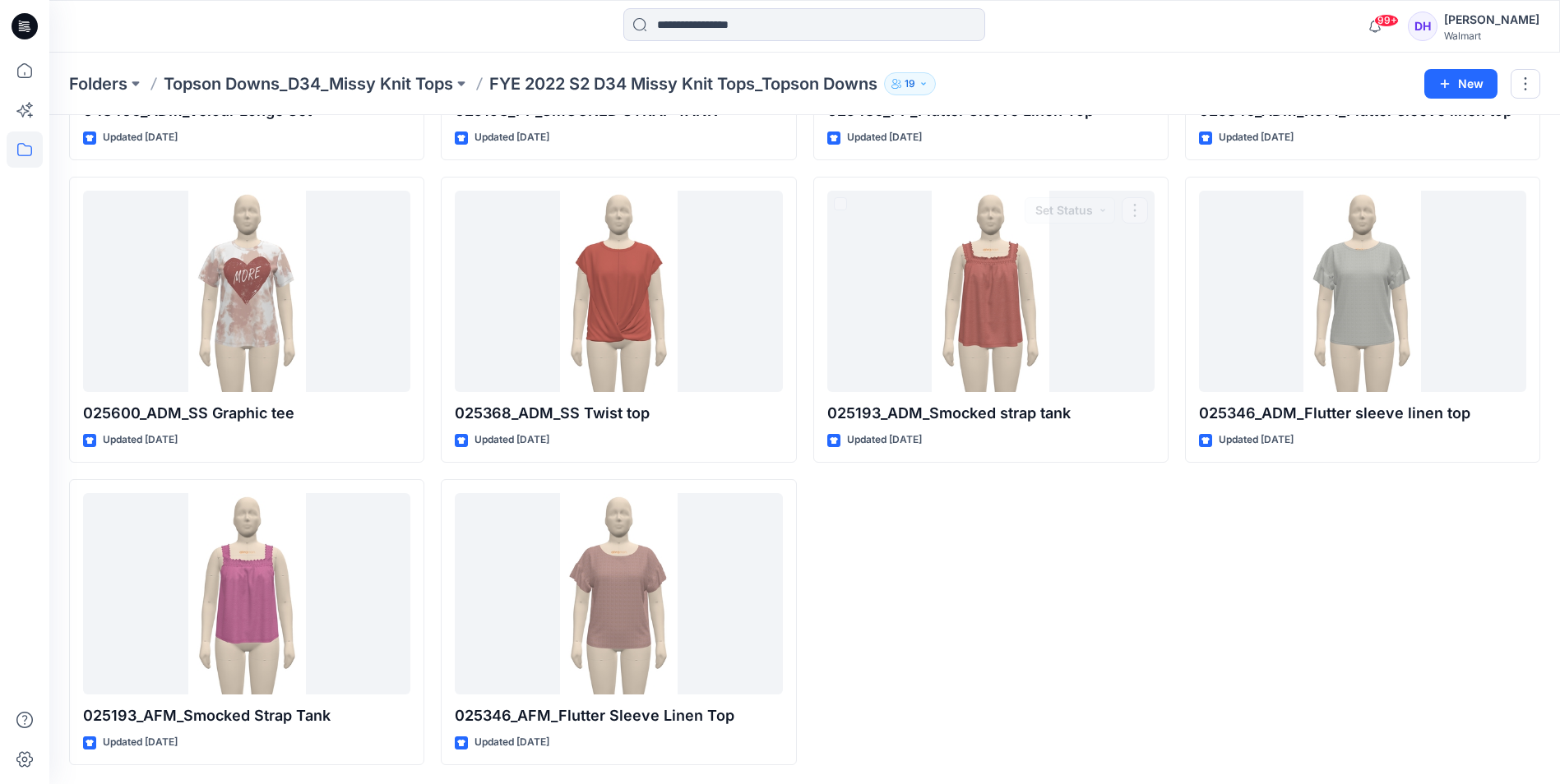
scroll to position [311, 0]
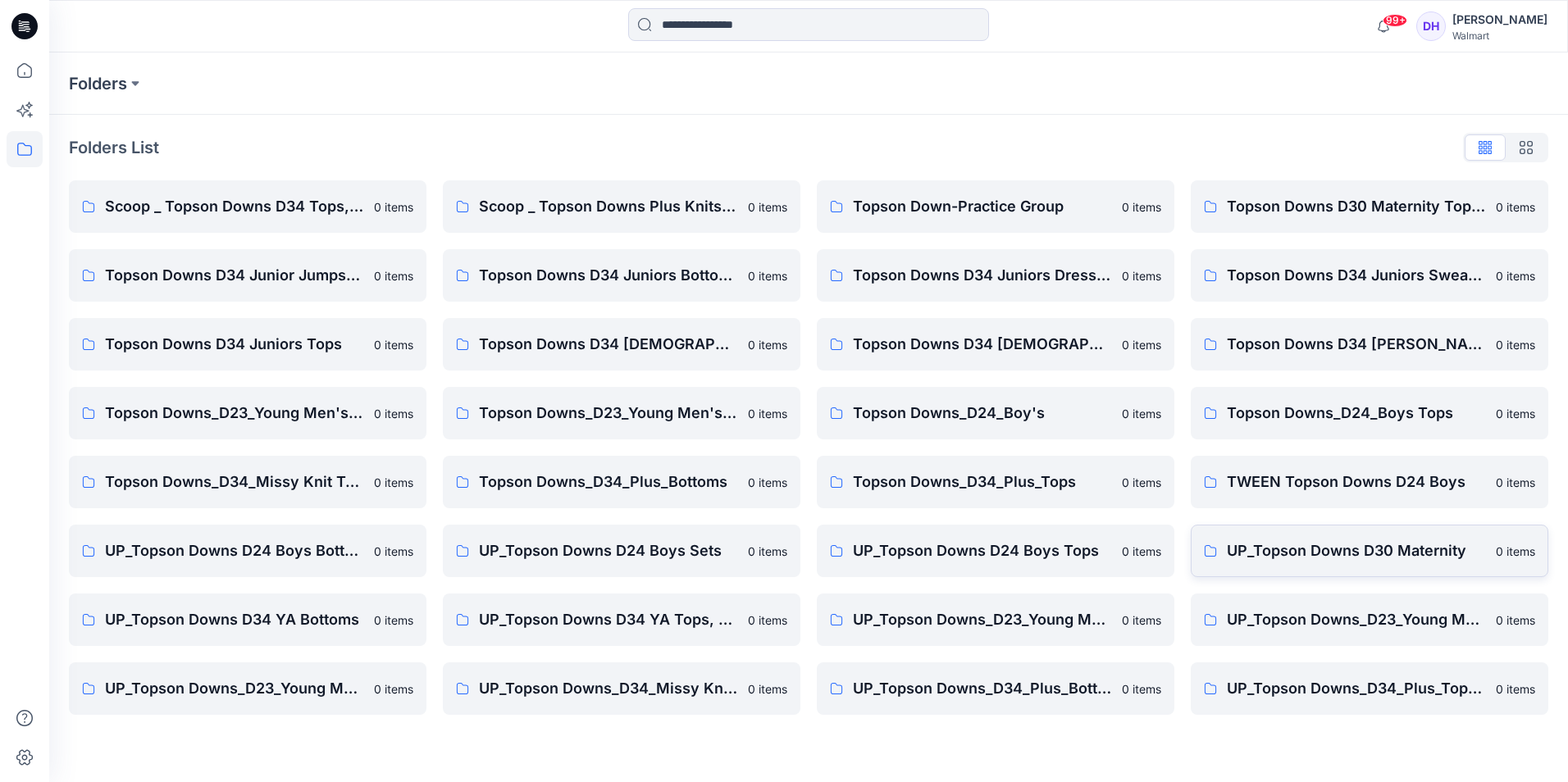
click at [1321, 572] on link "UP_Topson Downs D30 Maternity 0 items" at bounding box center [1369, 550] width 357 height 52
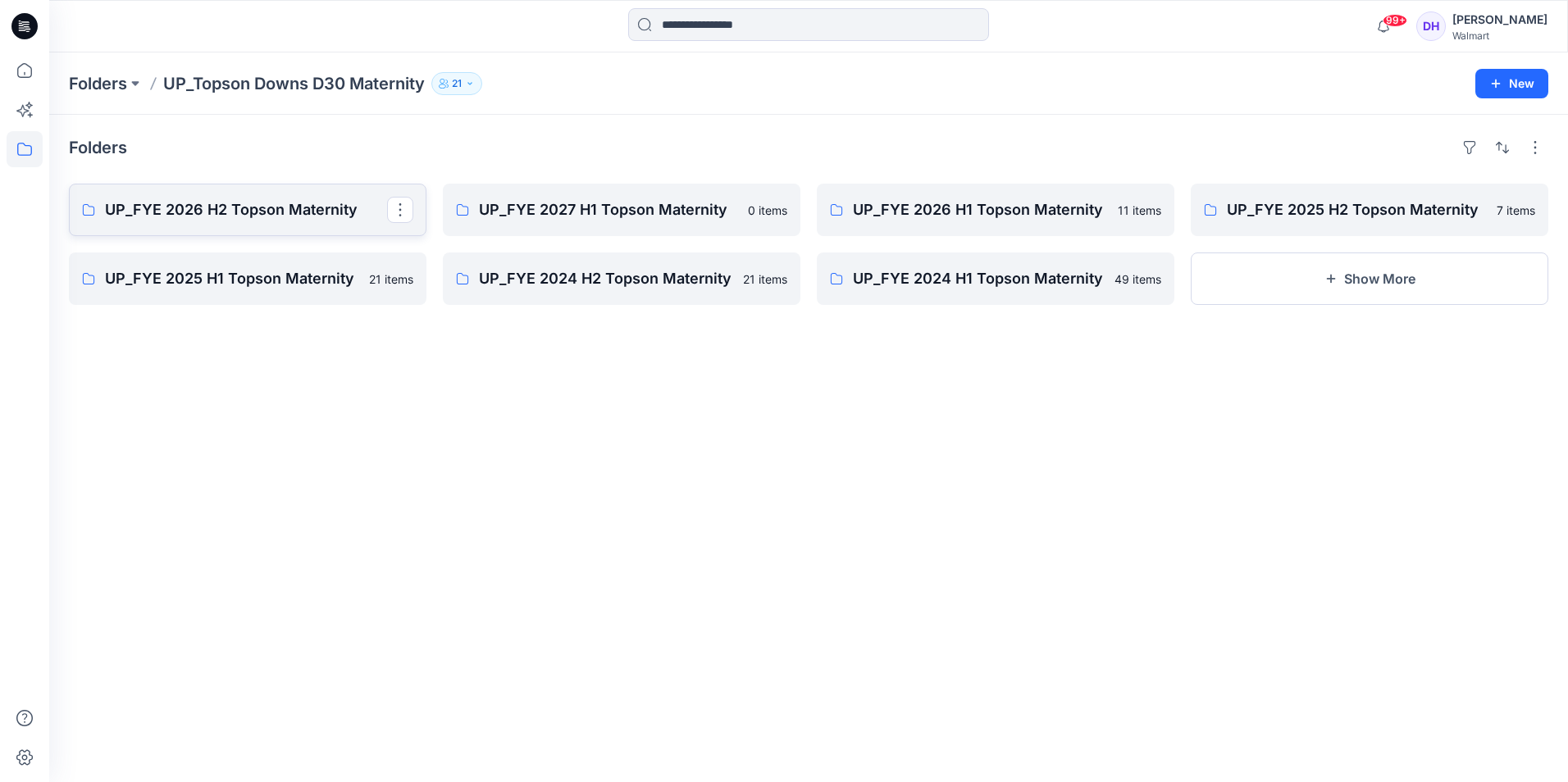
click at [291, 223] on link "UP_FYE 2026 H2 Topson Maternity" at bounding box center [247, 209] width 357 height 52
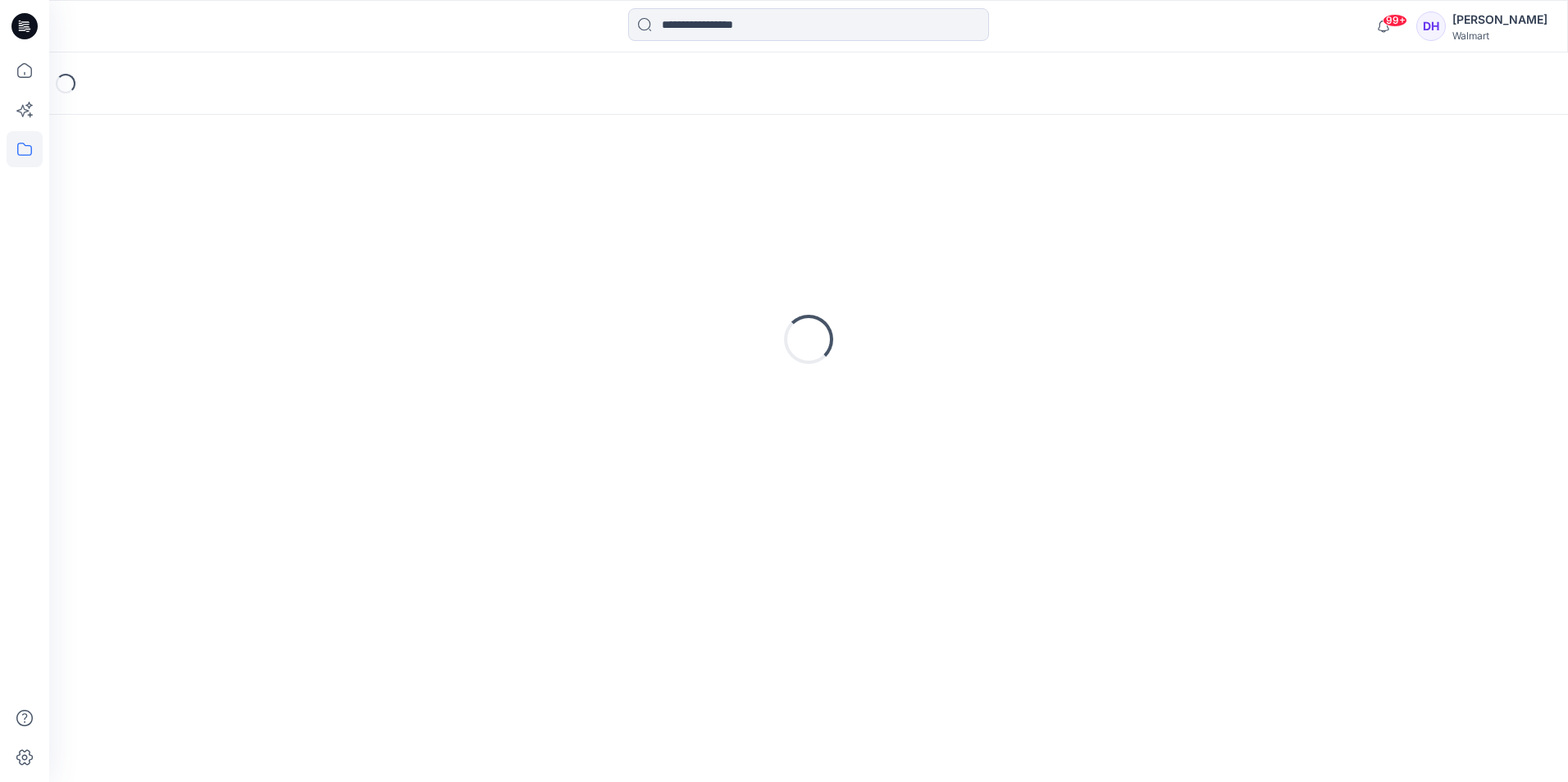
click at [291, 223] on div "Loading..." at bounding box center [808, 340] width 1479 height 410
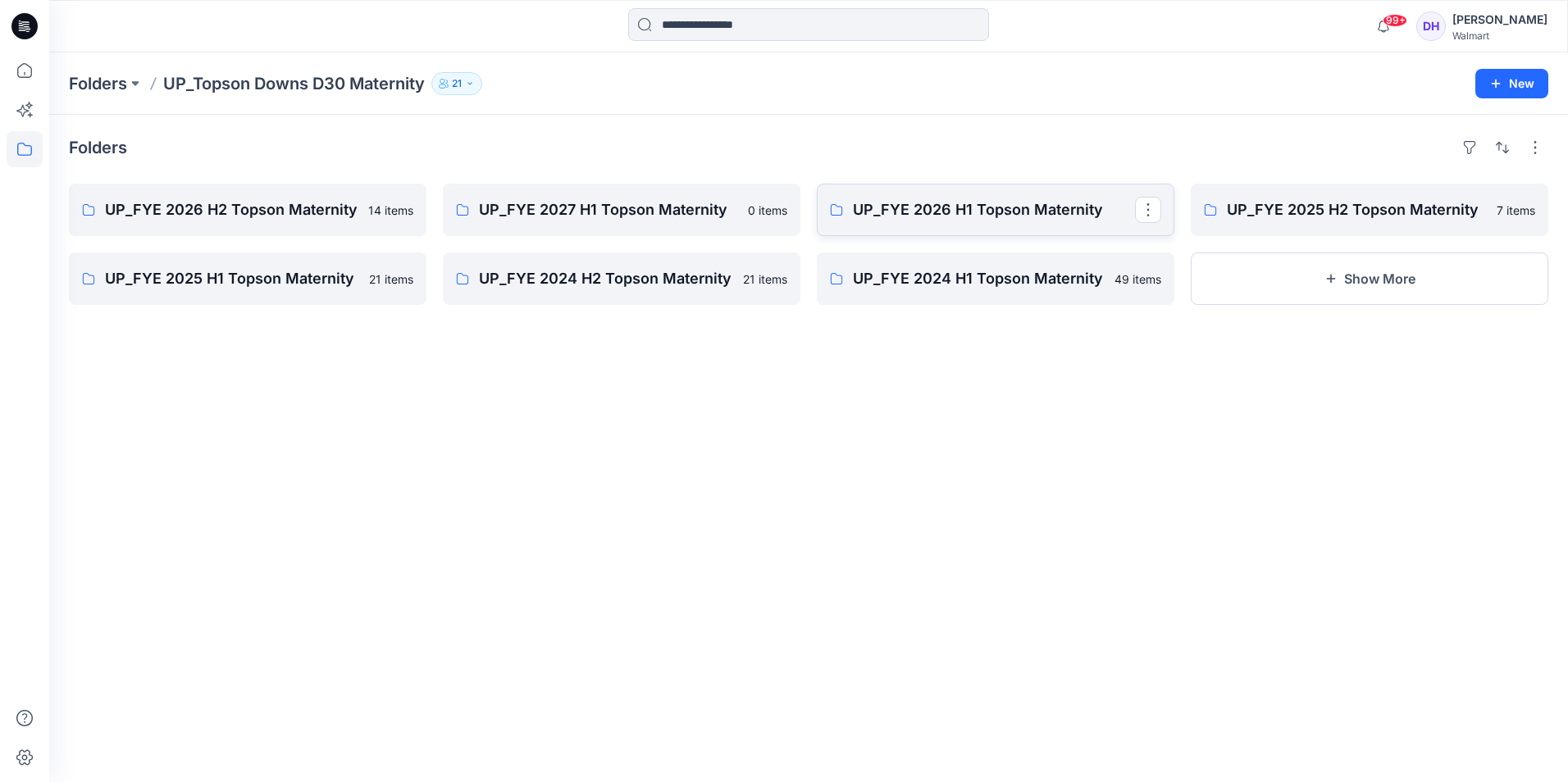
click at [1011, 220] on p "UP_FYE 2026 H1 Topson Maternity" at bounding box center [994, 209] width 282 height 23
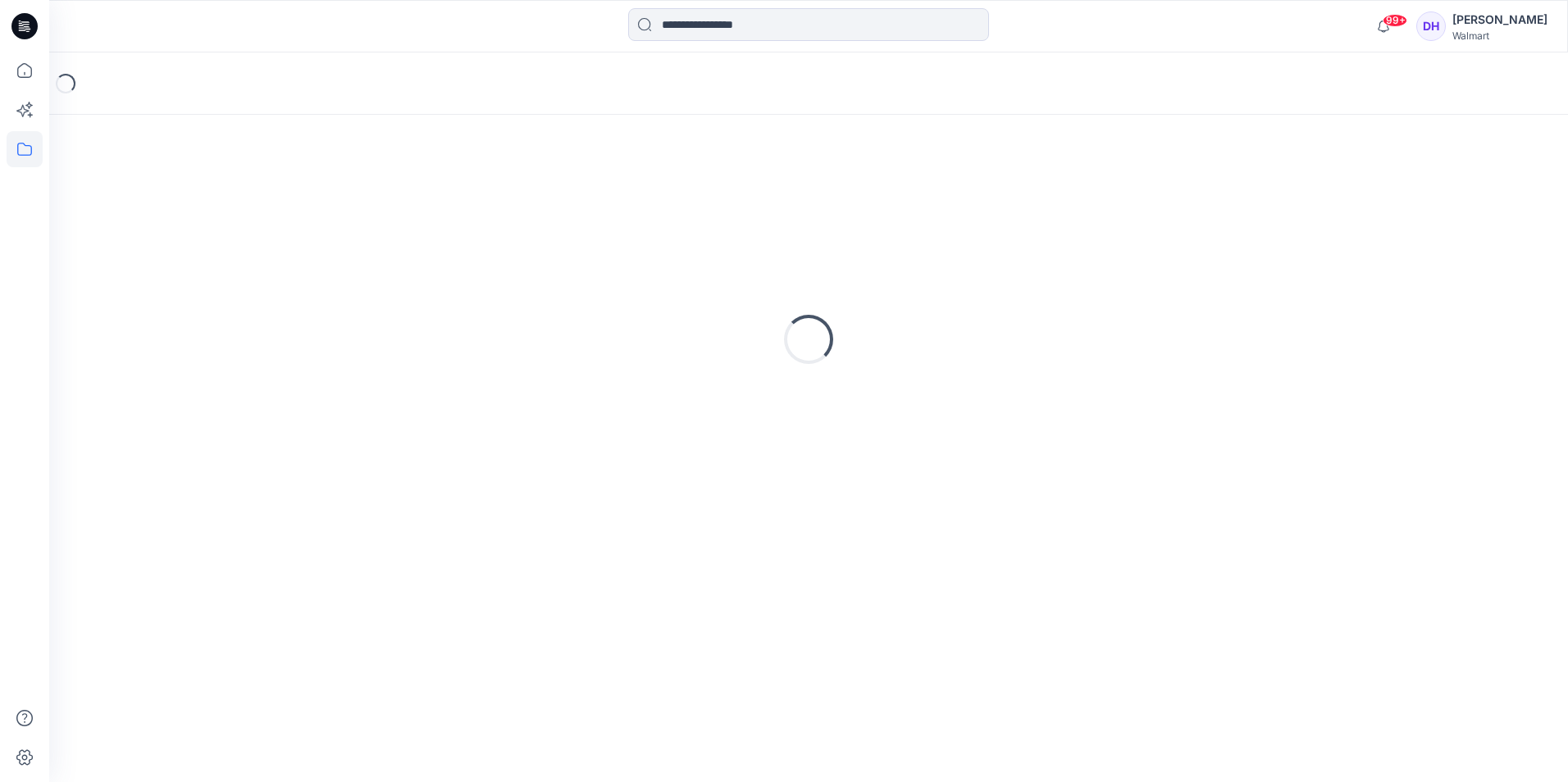
click at [1011, 220] on div "Loading..." at bounding box center [808, 340] width 1479 height 410
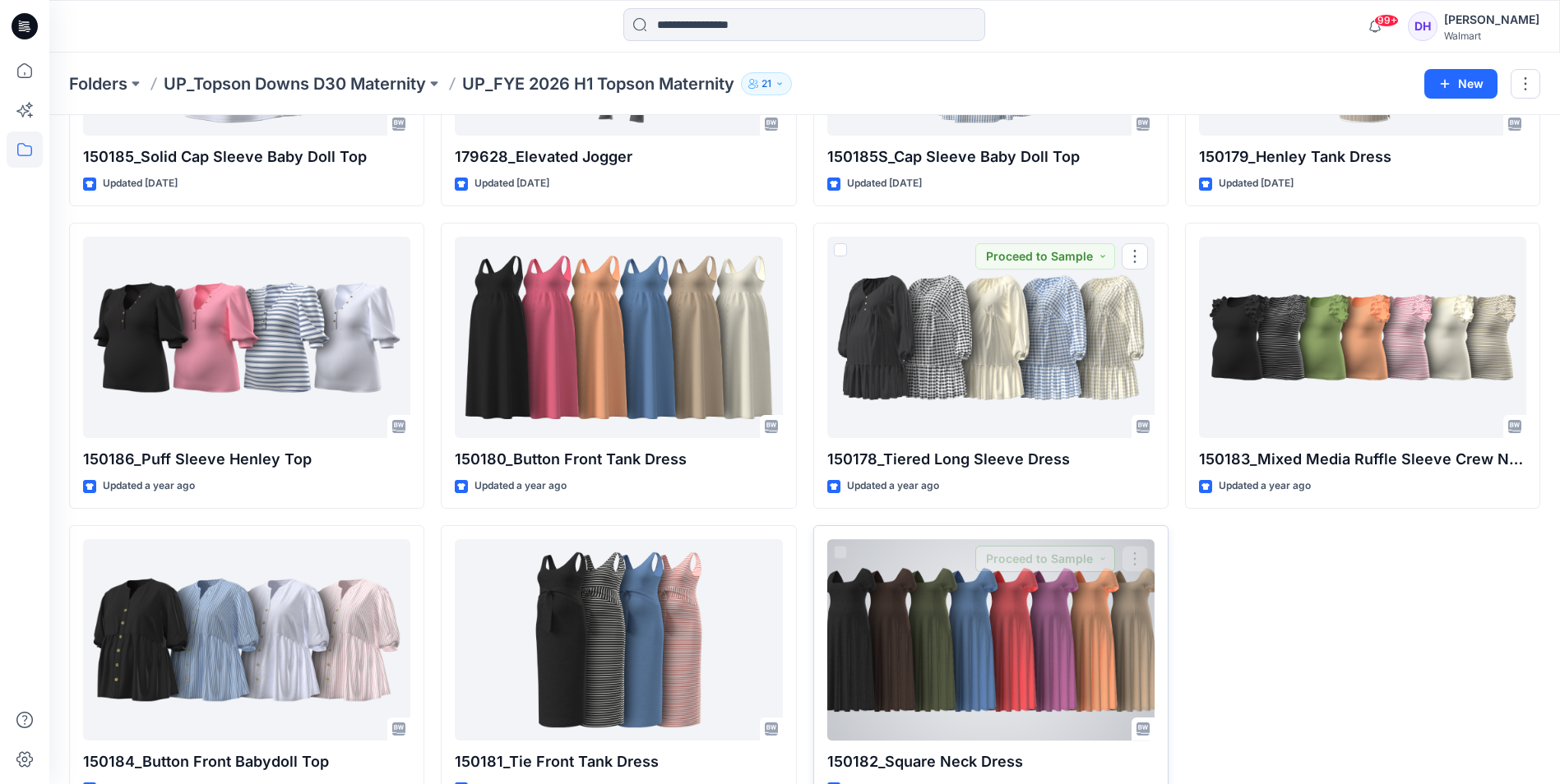
scroll to position [311, 0]
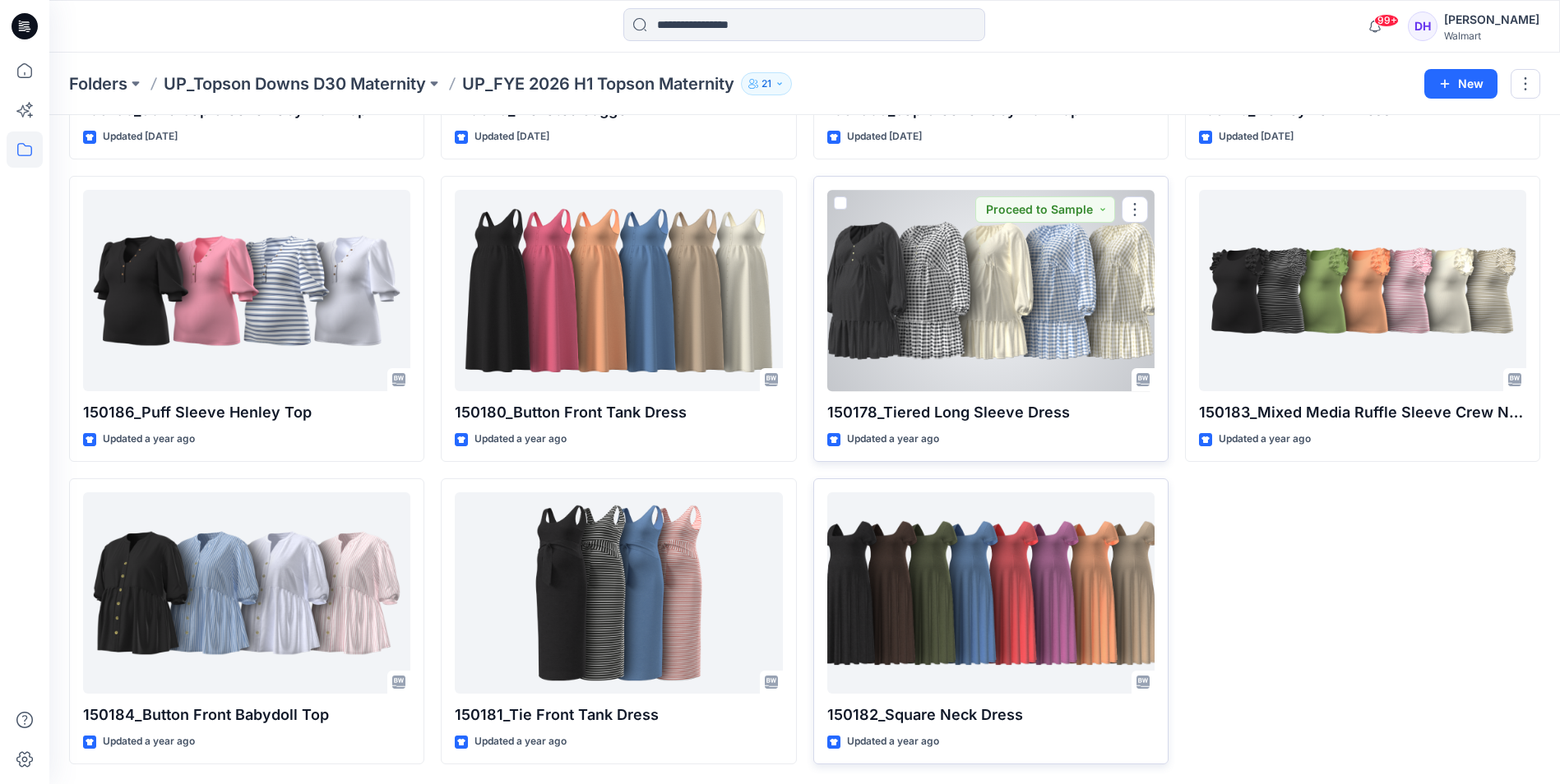
click at [973, 311] on div at bounding box center [991, 291] width 328 height 201
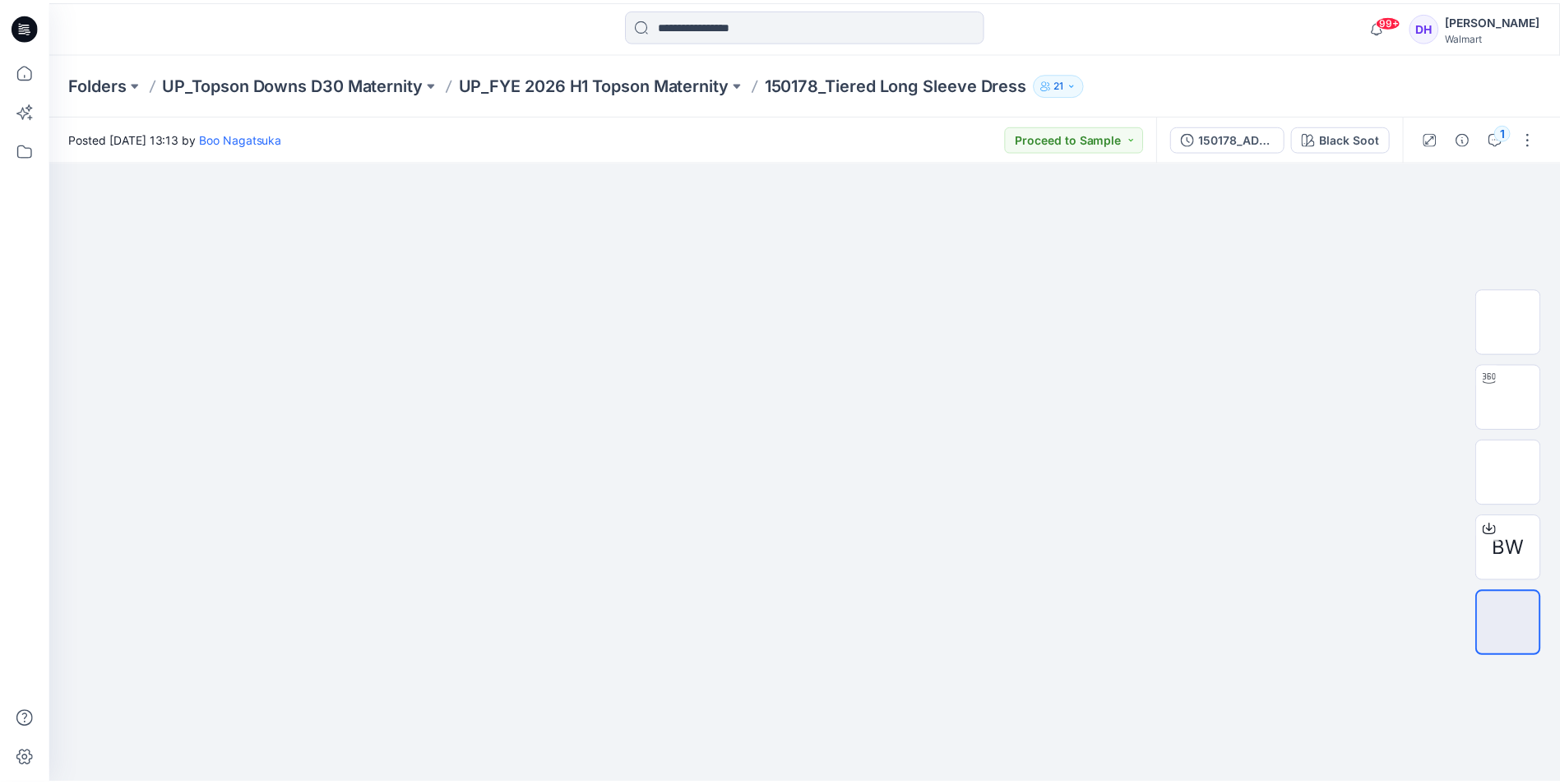
scroll to position [311, 0]
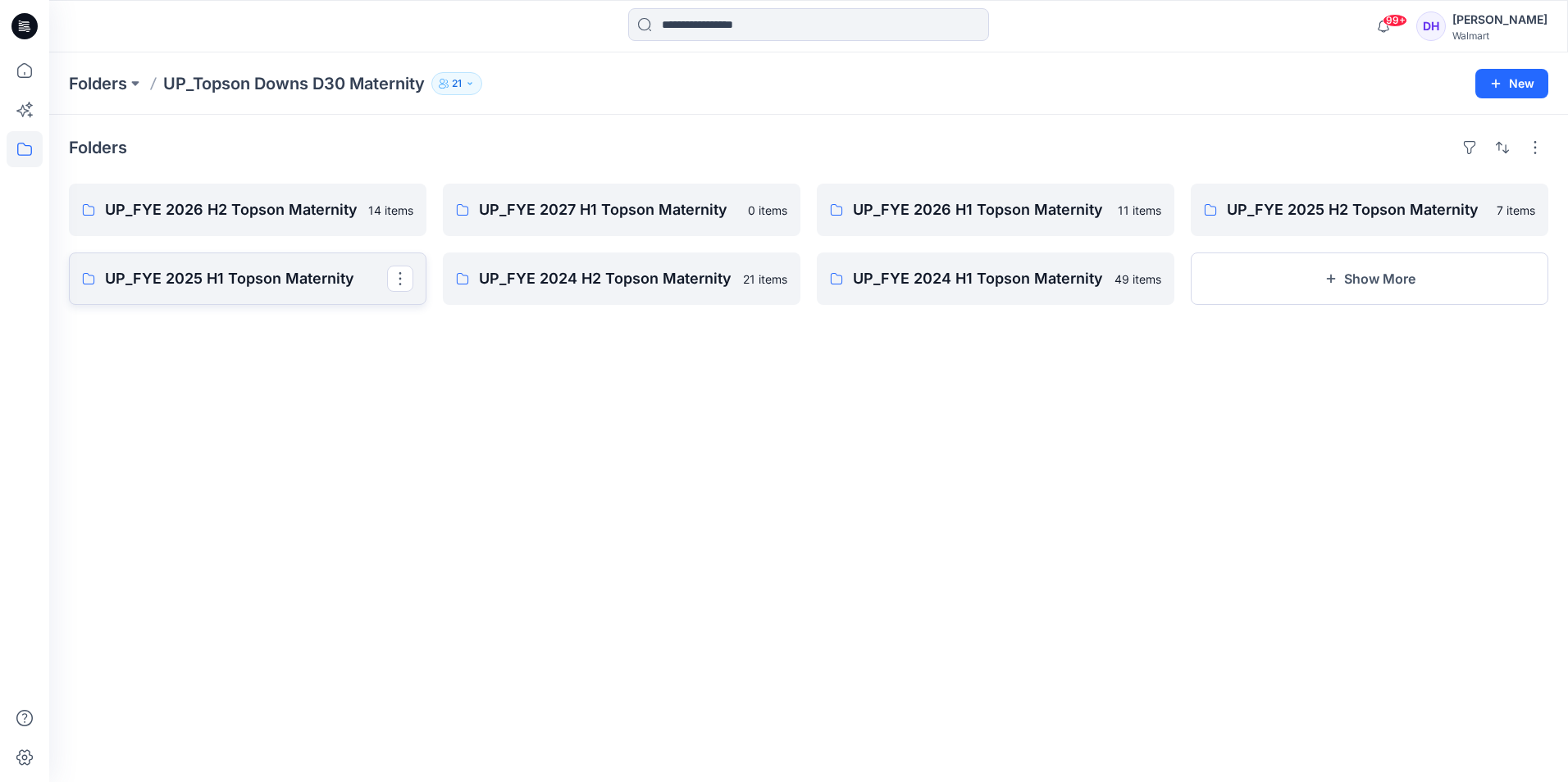
click at [291, 293] on link "UP_FYE 2025 H1 Topson Maternity" at bounding box center [247, 279] width 357 height 52
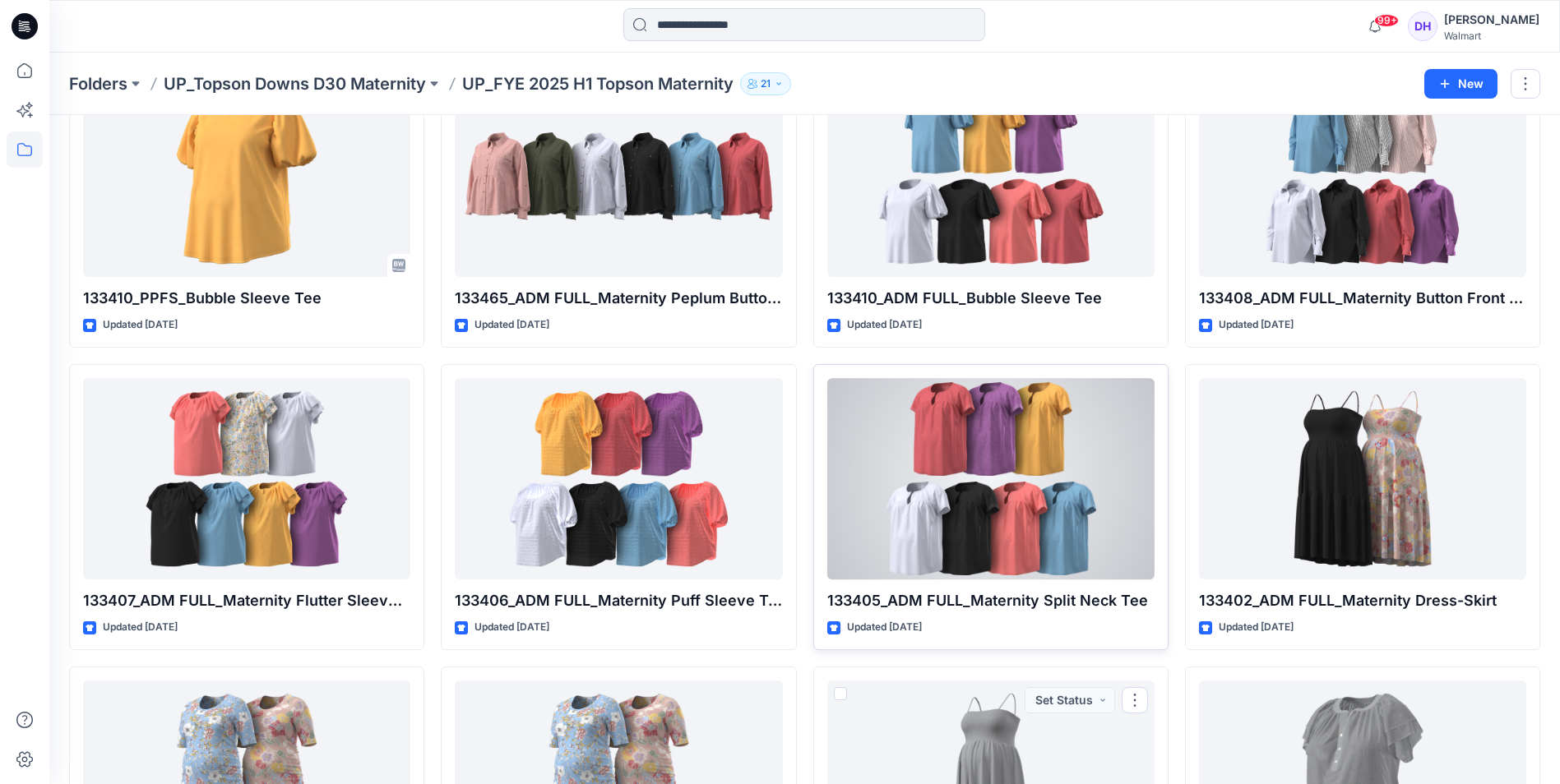
scroll to position [370, 0]
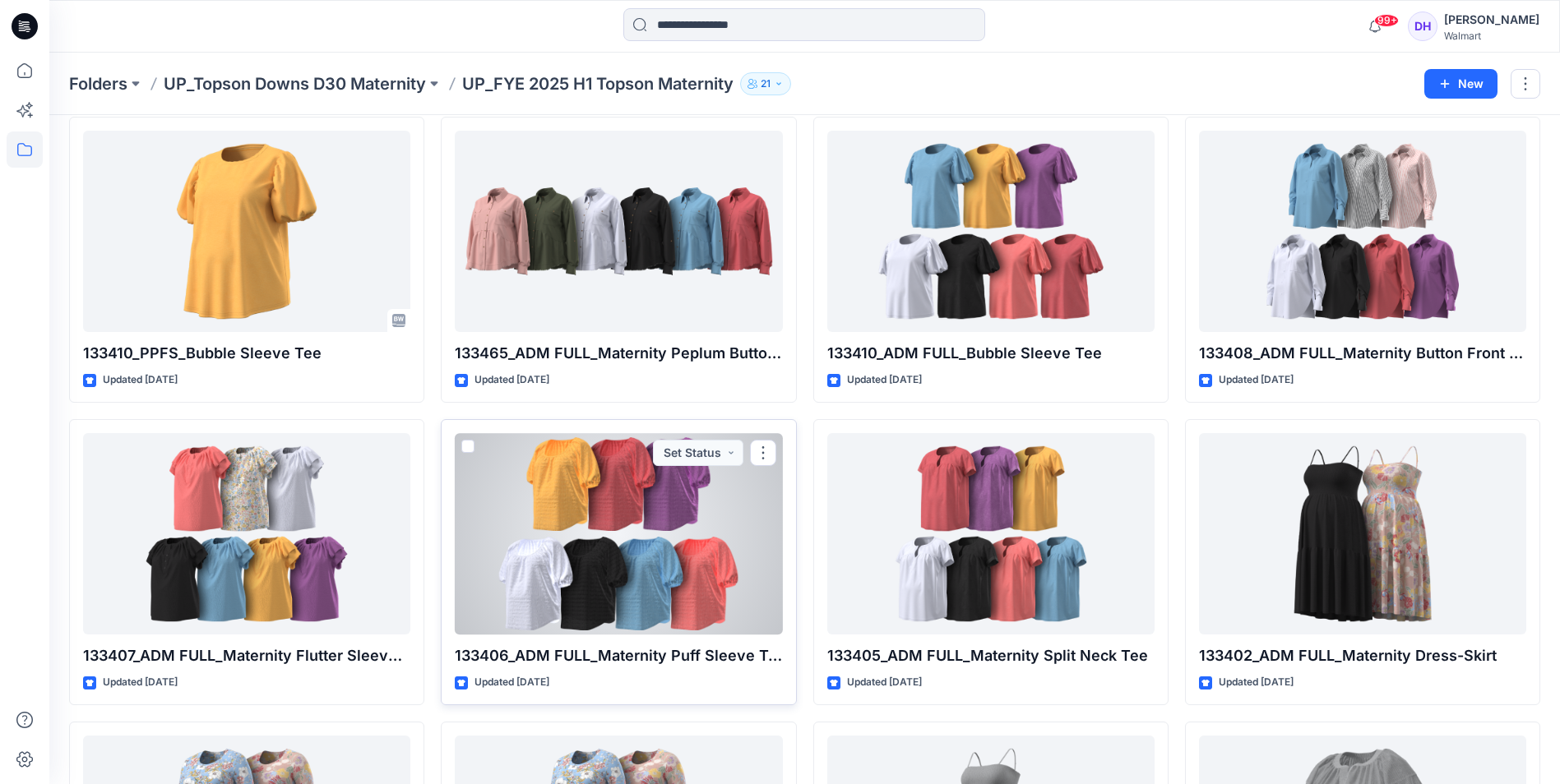
click at [766, 527] on div at bounding box center [618, 534] width 328 height 201
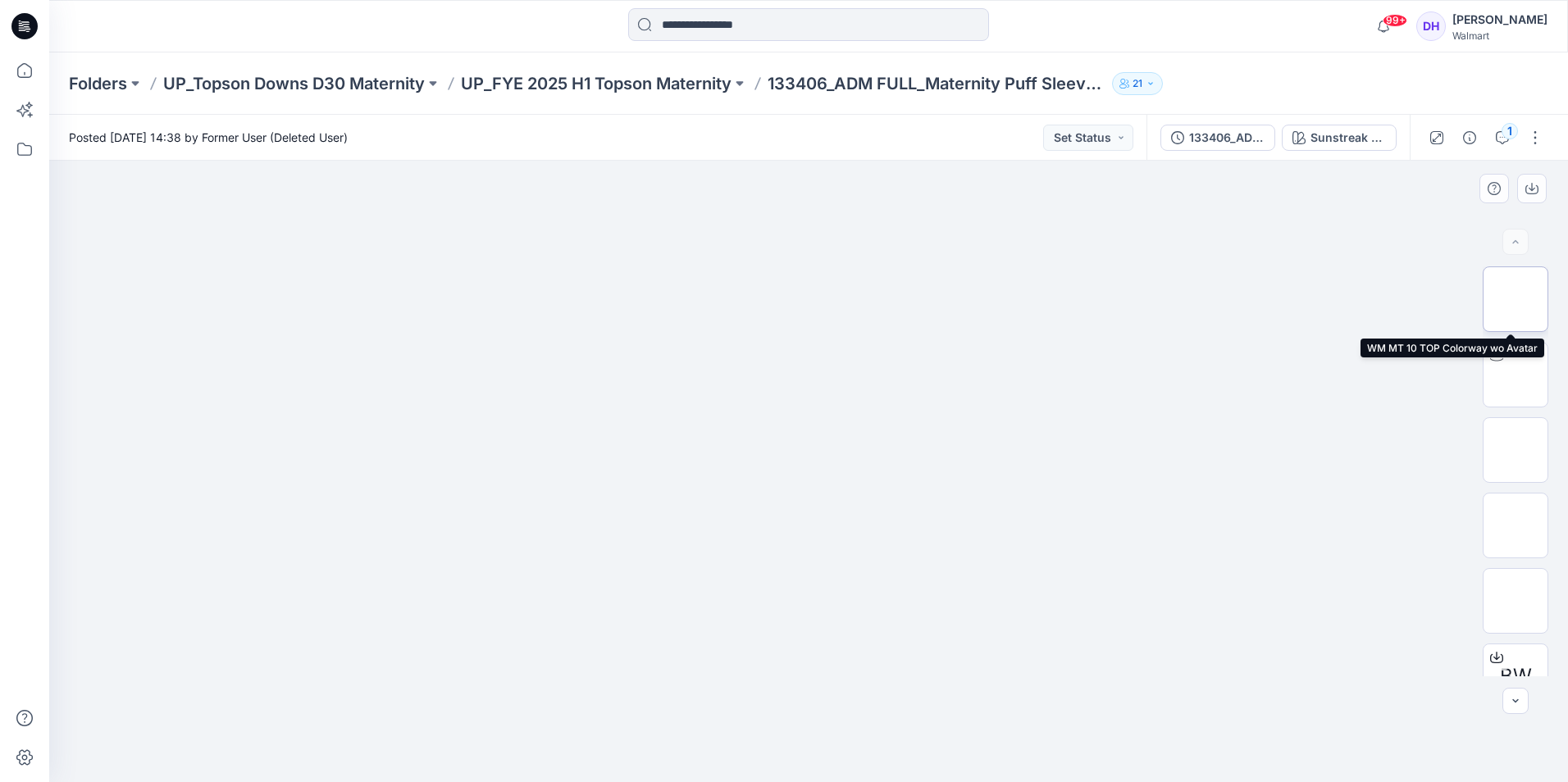
click at [1515, 299] on img at bounding box center [1515, 299] width 0 height 0
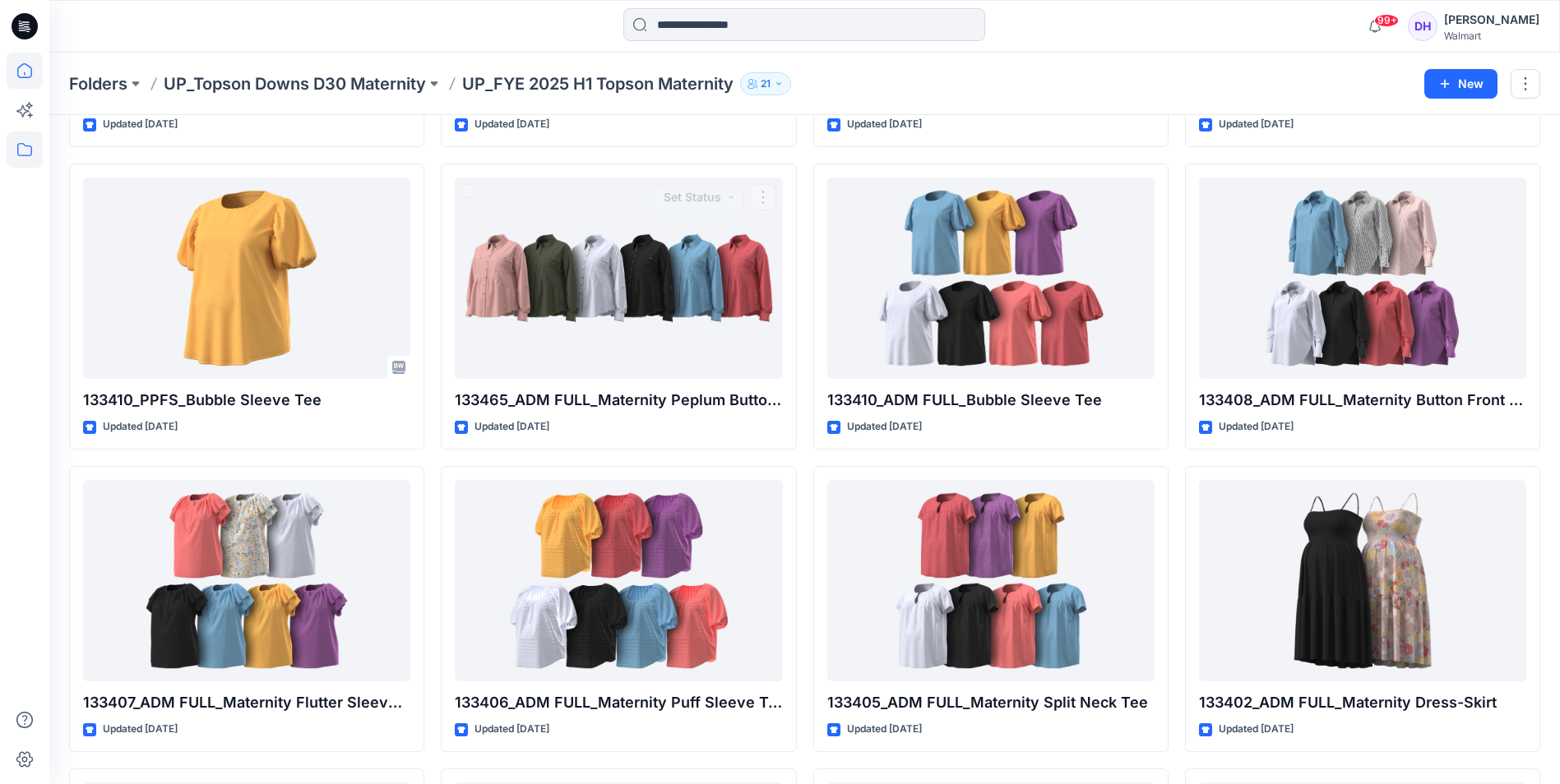
scroll to position [205, 0]
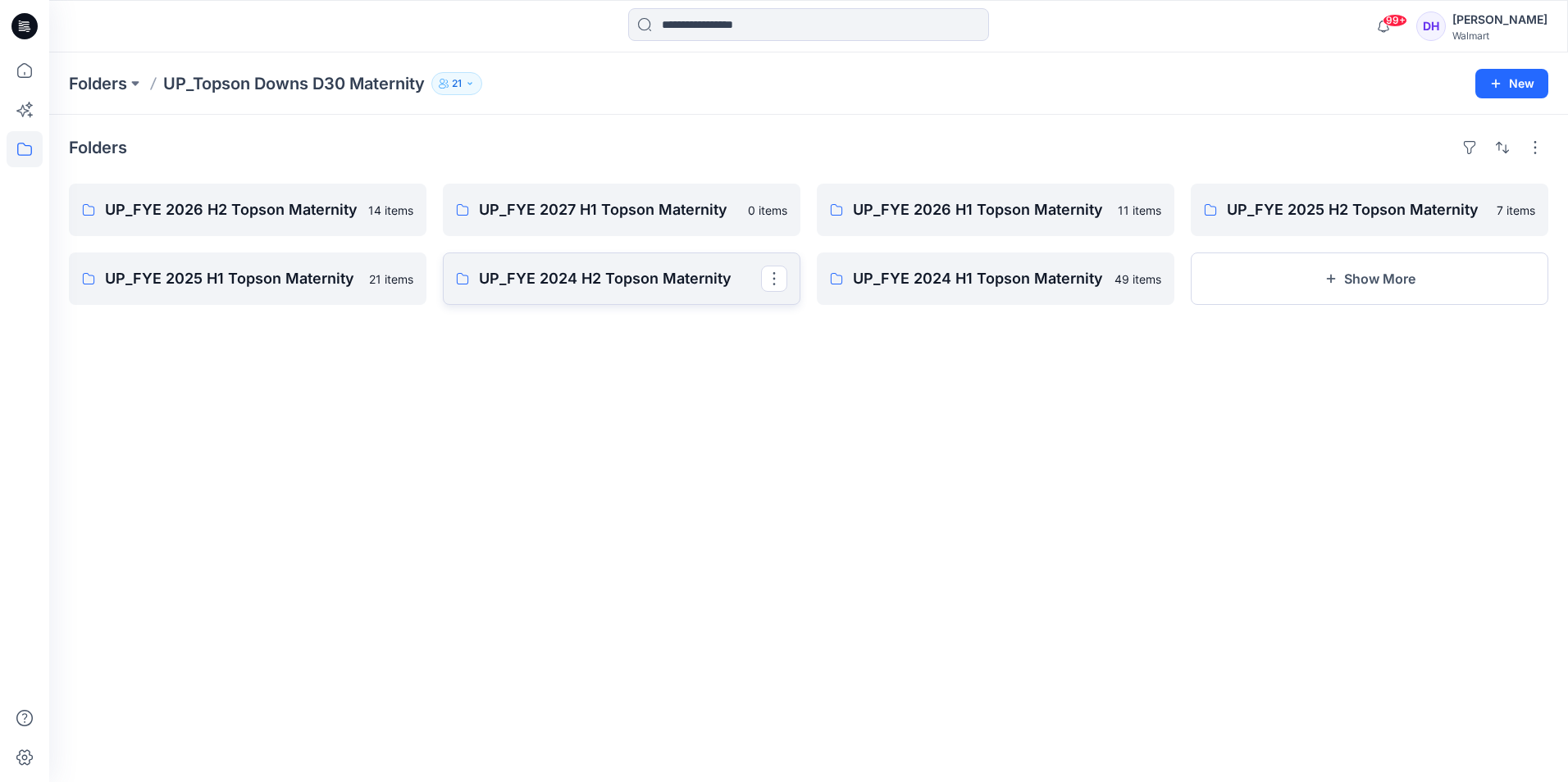
click at [633, 280] on p "UP_FYE 2024 H2 Topson Maternity" at bounding box center [620, 279] width 282 height 23
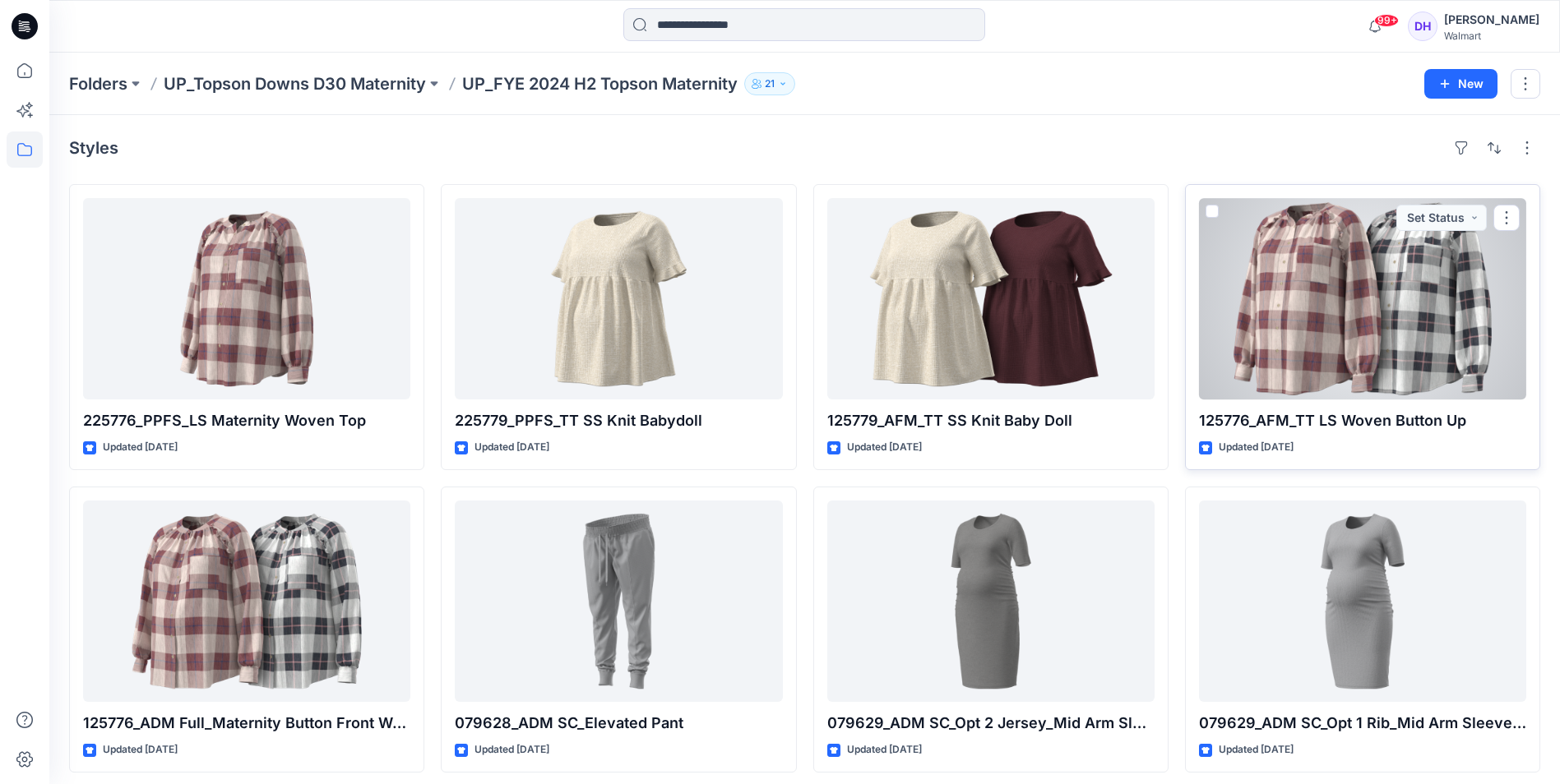
click at [1311, 337] on div at bounding box center [1362, 298] width 328 height 201
